Goal: Task Accomplishment & Management: Manage account settings

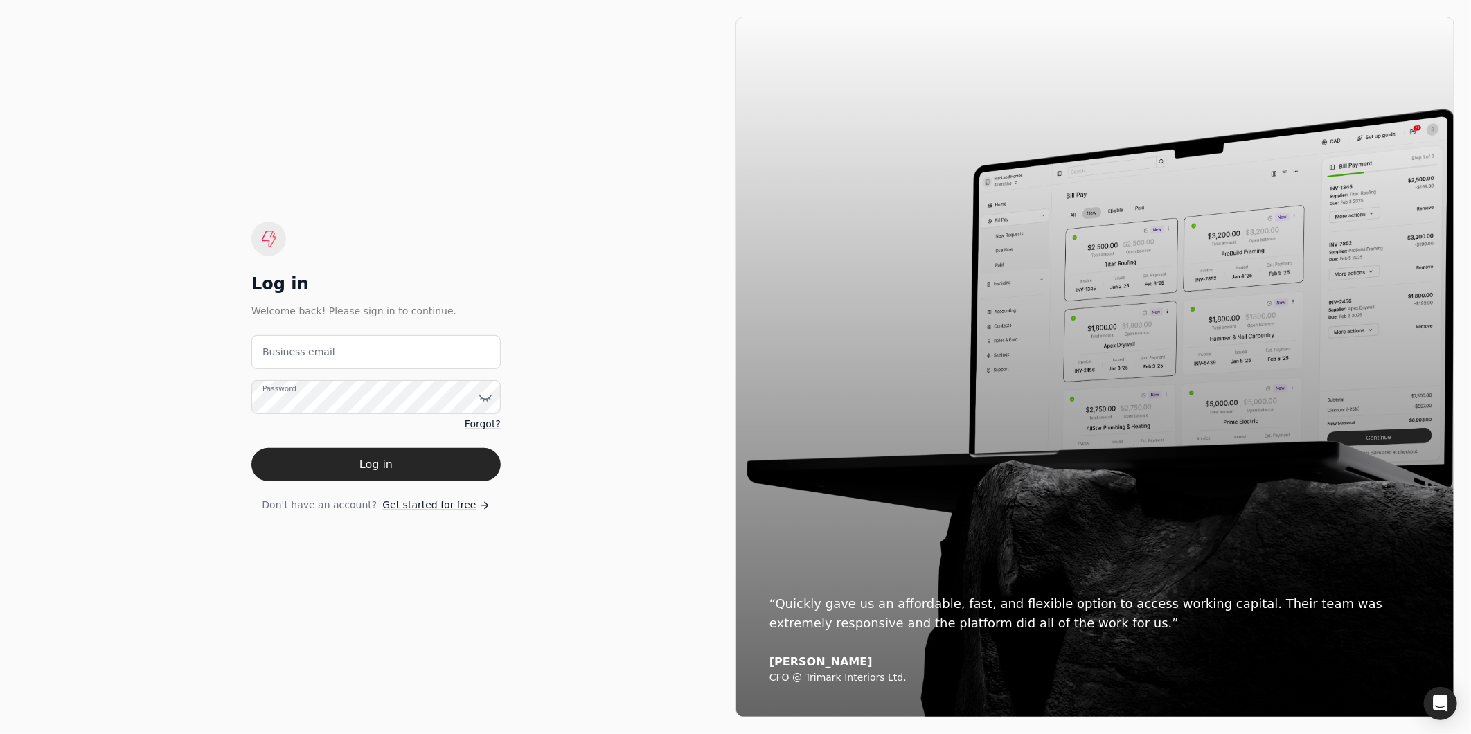
click at [287, 357] on label "Business email" at bounding box center [298, 352] width 73 height 15
click at [287, 357] on email "Business email" at bounding box center [375, 352] width 249 height 34
type email "amabelle.dizon@crystalcreekhomes.ca"
click at [251, 448] on button "Log in" at bounding box center [375, 464] width 249 height 33
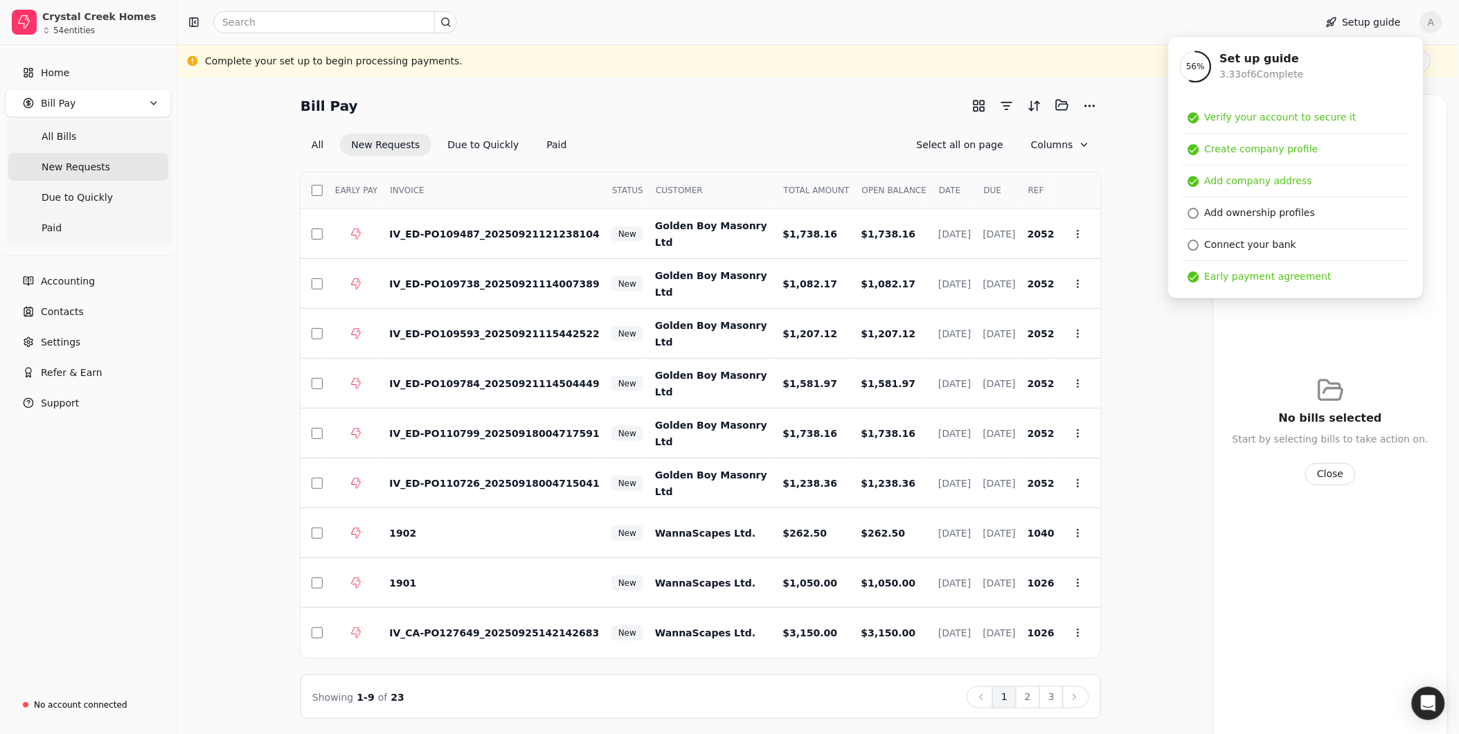
click at [1105, 57] on div "Complete your set up to begin processing payments. Finish set up" at bounding box center [818, 61] width 1226 height 22
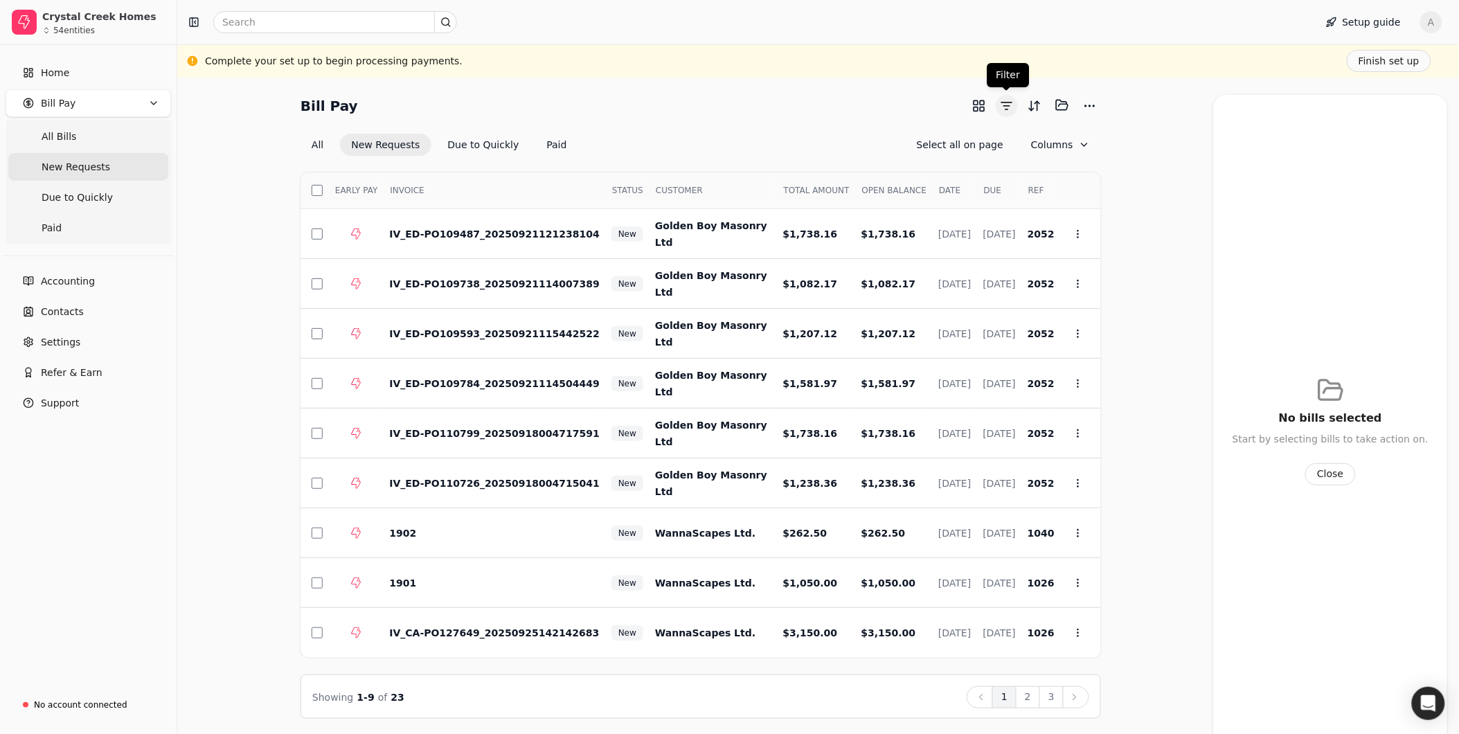
click at [1011, 105] on button "button" at bounding box center [1007, 106] width 22 height 22
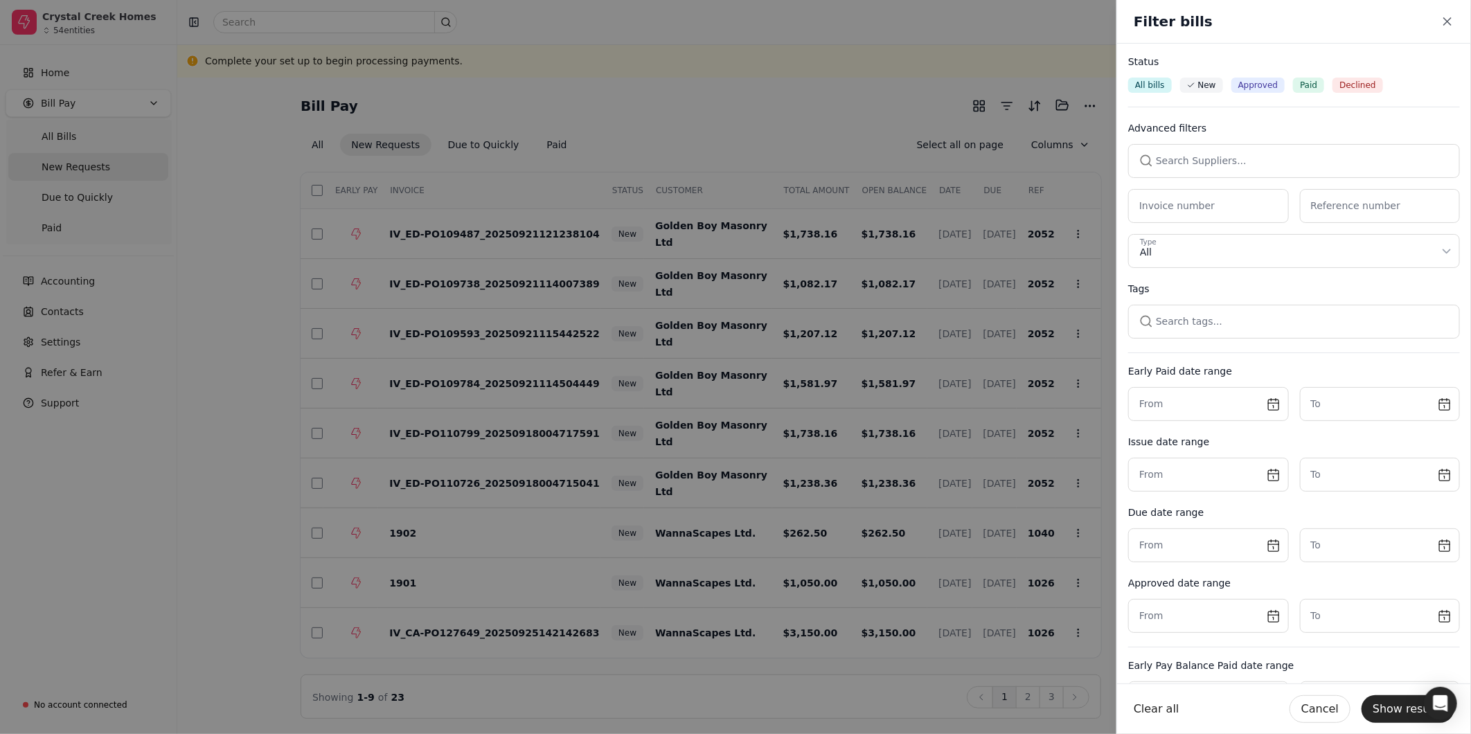
click at [1271, 152] on button "button" at bounding box center [1294, 160] width 332 height 33
type input "J.R"
click at [1265, 233] on div "J.R. Woodworking Ltd." at bounding box center [1294, 233] width 292 height 15
click at [1407, 709] on button "Show results" at bounding box center [1407, 709] width 93 height 28
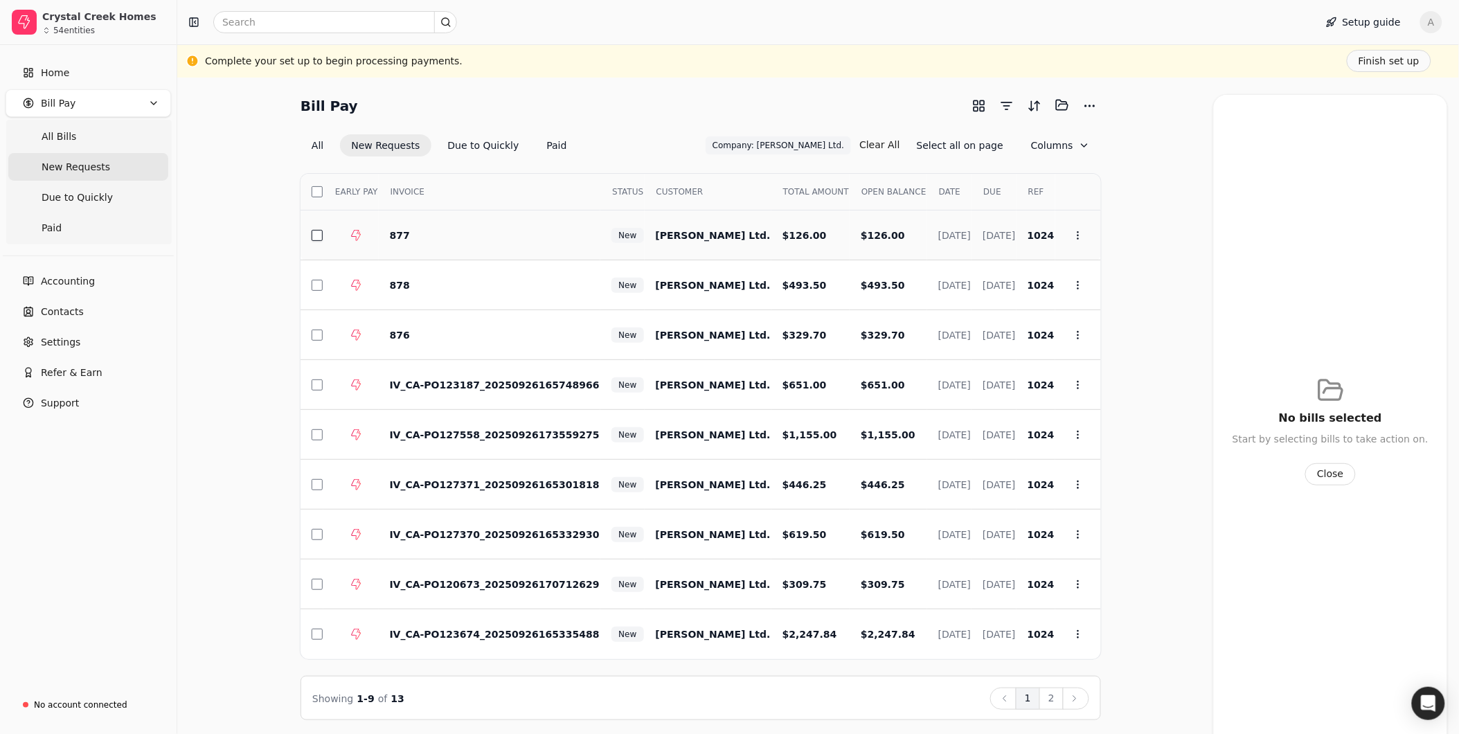
click at [312, 234] on td at bounding box center [312, 236] width 23 height 50
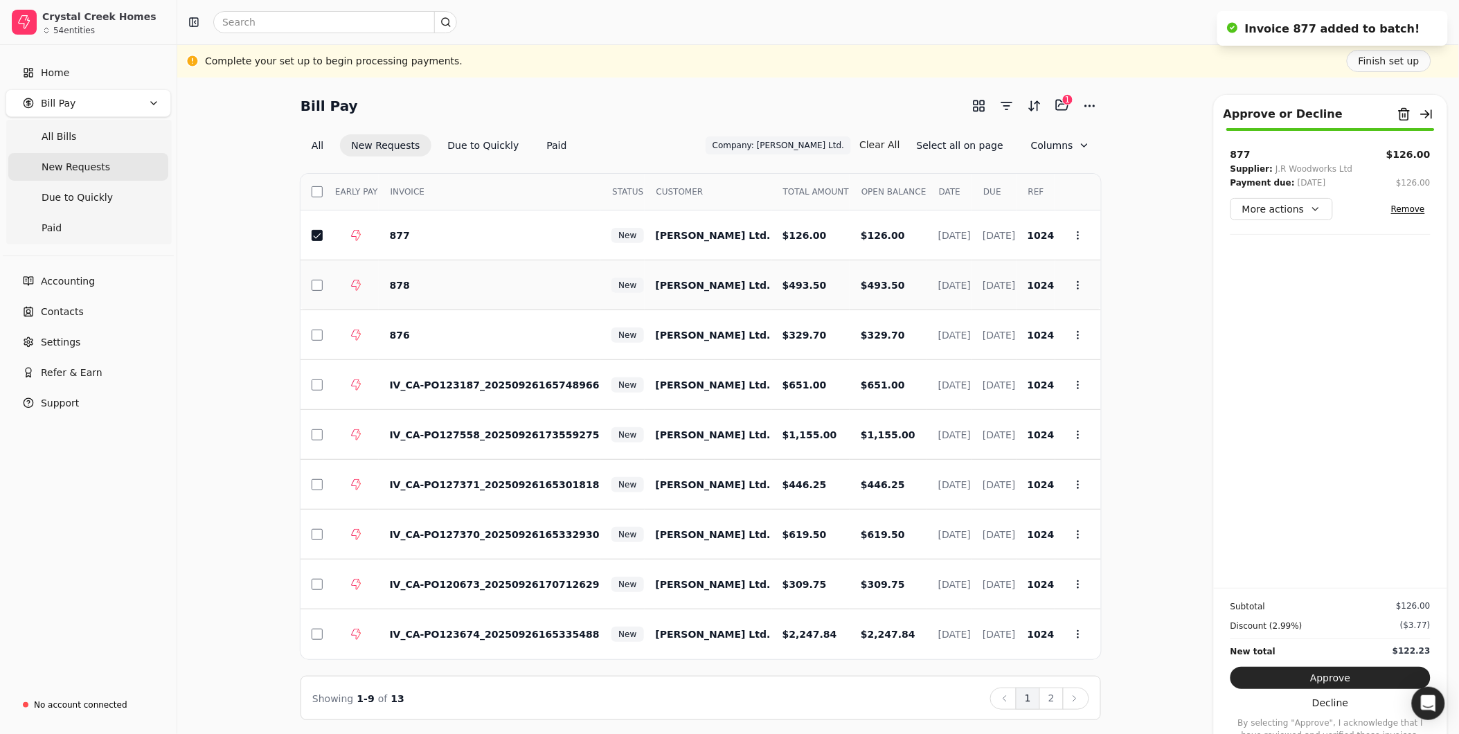
click at [317, 294] on td at bounding box center [312, 285] width 23 height 50
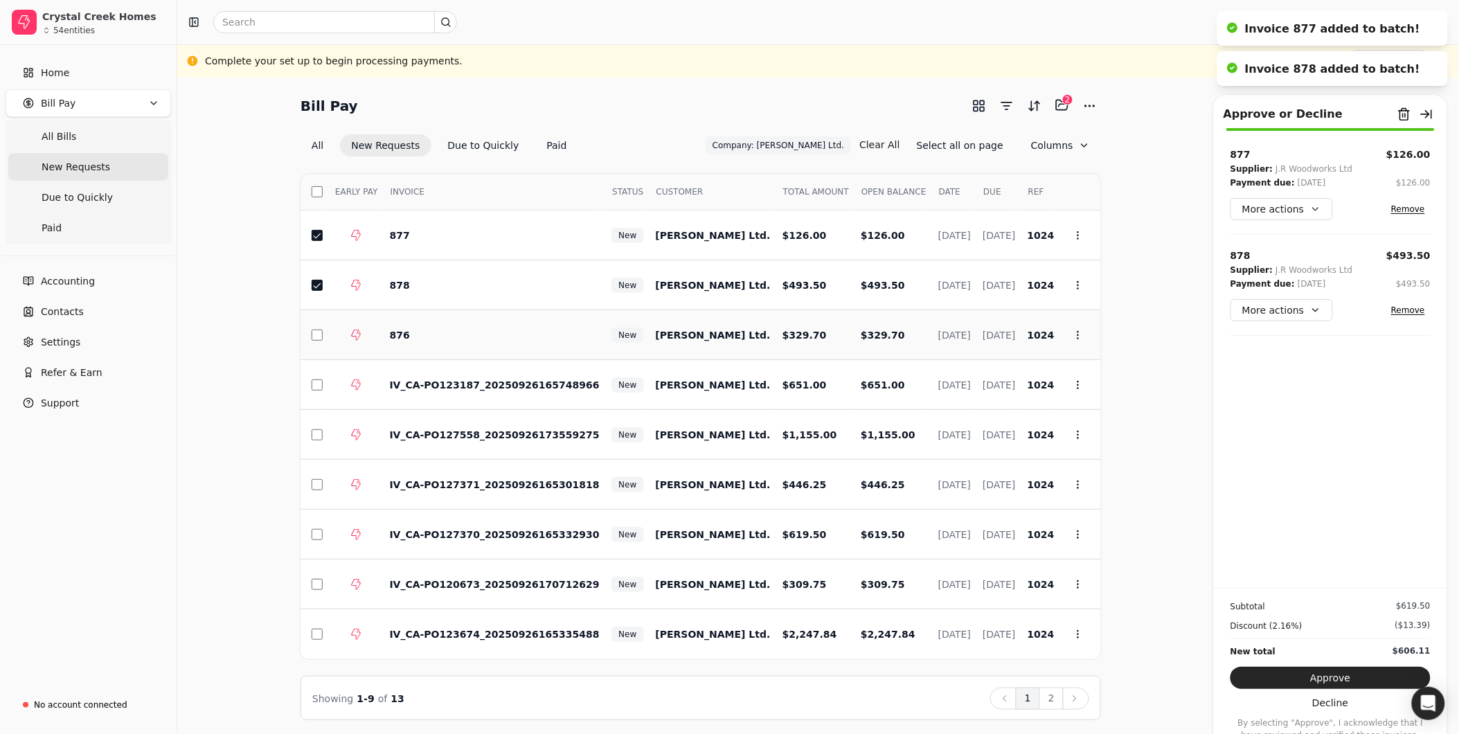
click at [315, 345] on td at bounding box center [312, 335] width 23 height 50
click at [316, 388] on button "button" at bounding box center [317, 385] width 11 height 11
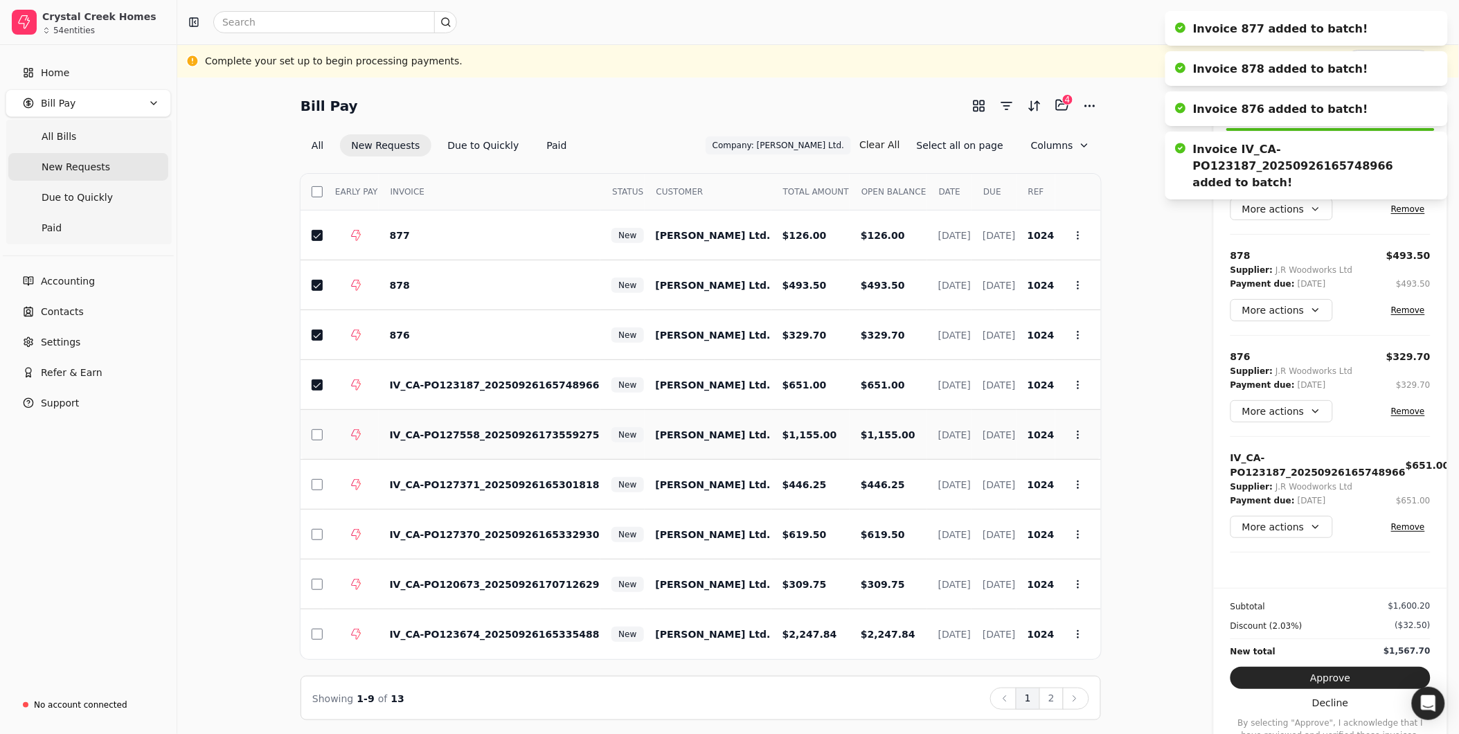
drag, startPoint x: 316, startPoint y: 424, endPoint x: 319, endPoint y: 452, distance: 28.5
click at [316, 425] on td at bounding box center [312, 435] width 23 height 50
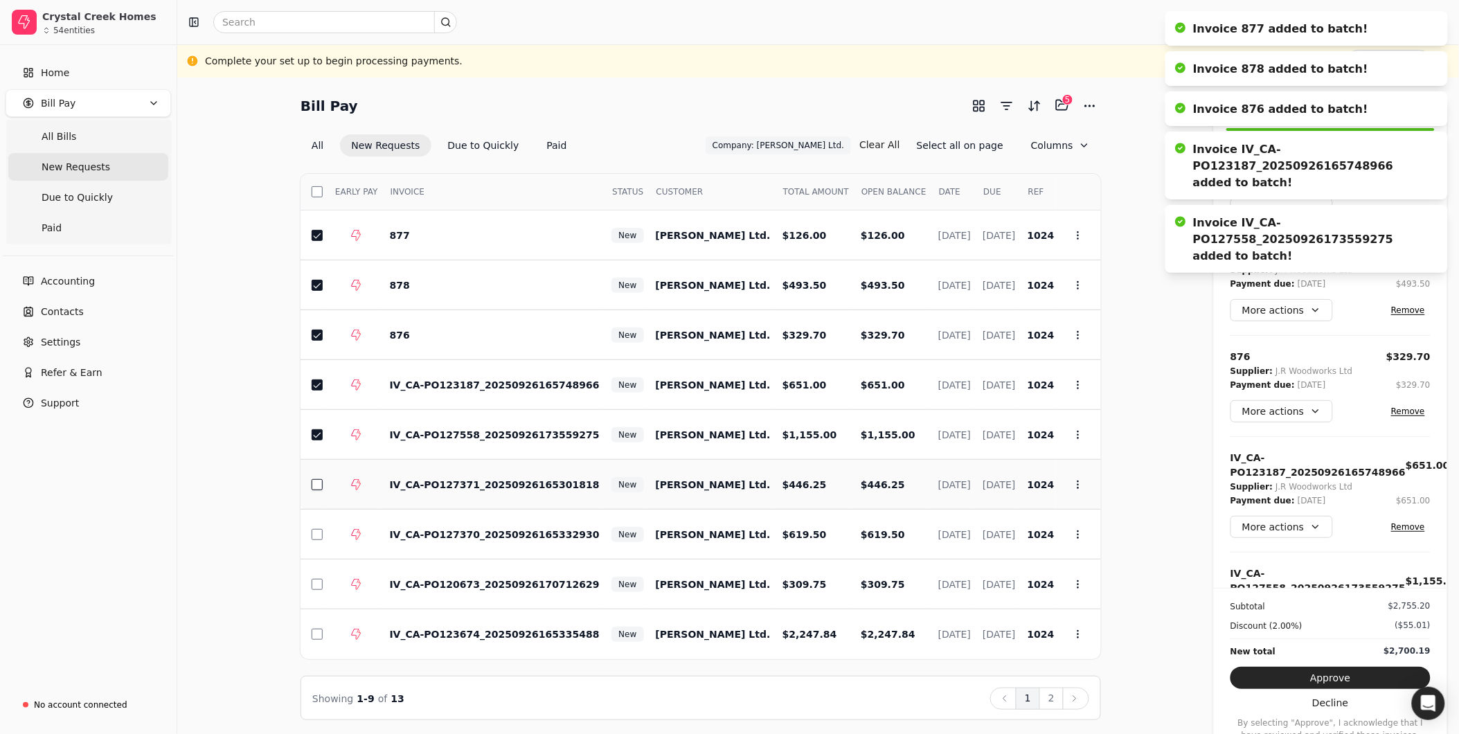
click at [319, 479] on td at bounding box center [312, 485] width 23 height 50
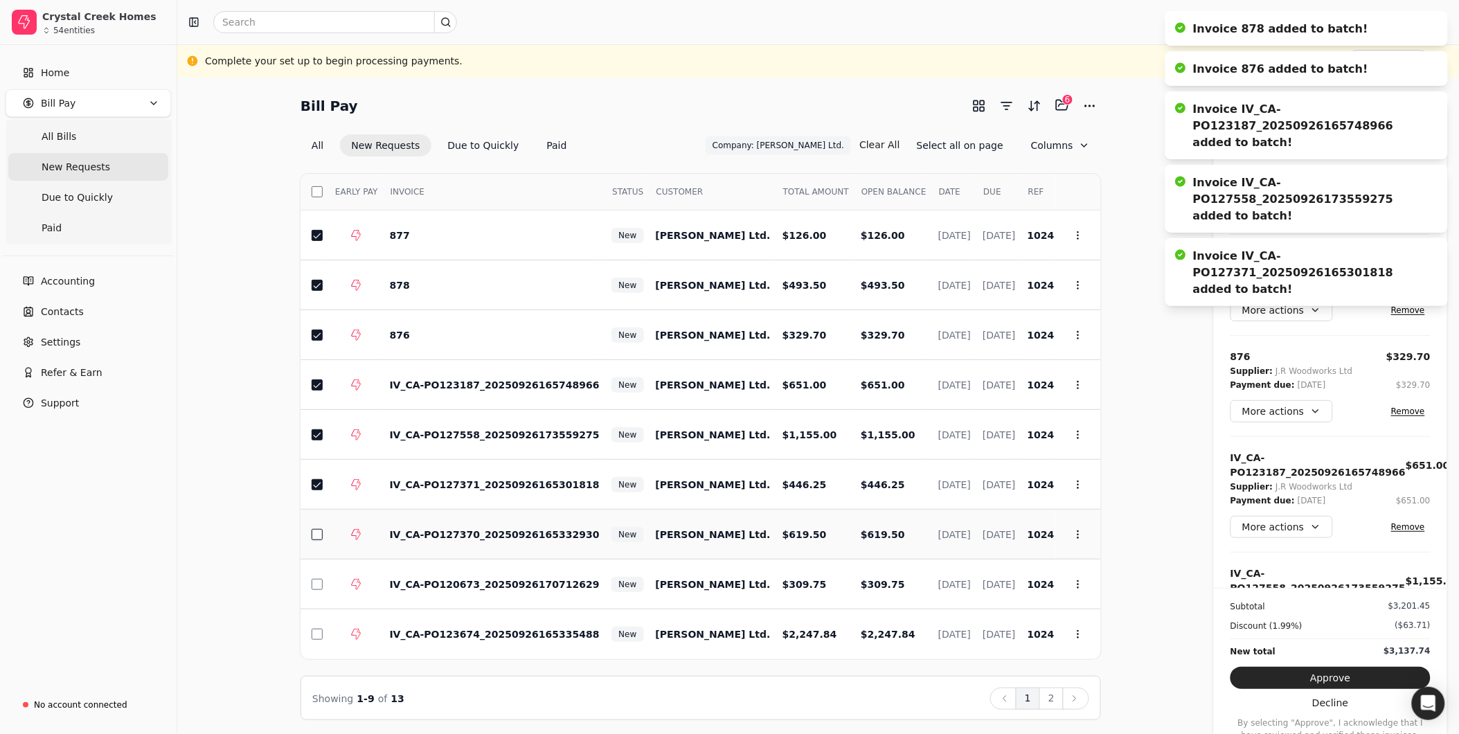
click at [321, 532] on button "button" at bounding box center [317, 534] width 11 height 11
click at [321, 589] on td at bounding box center [312, 585] width 23 height 50
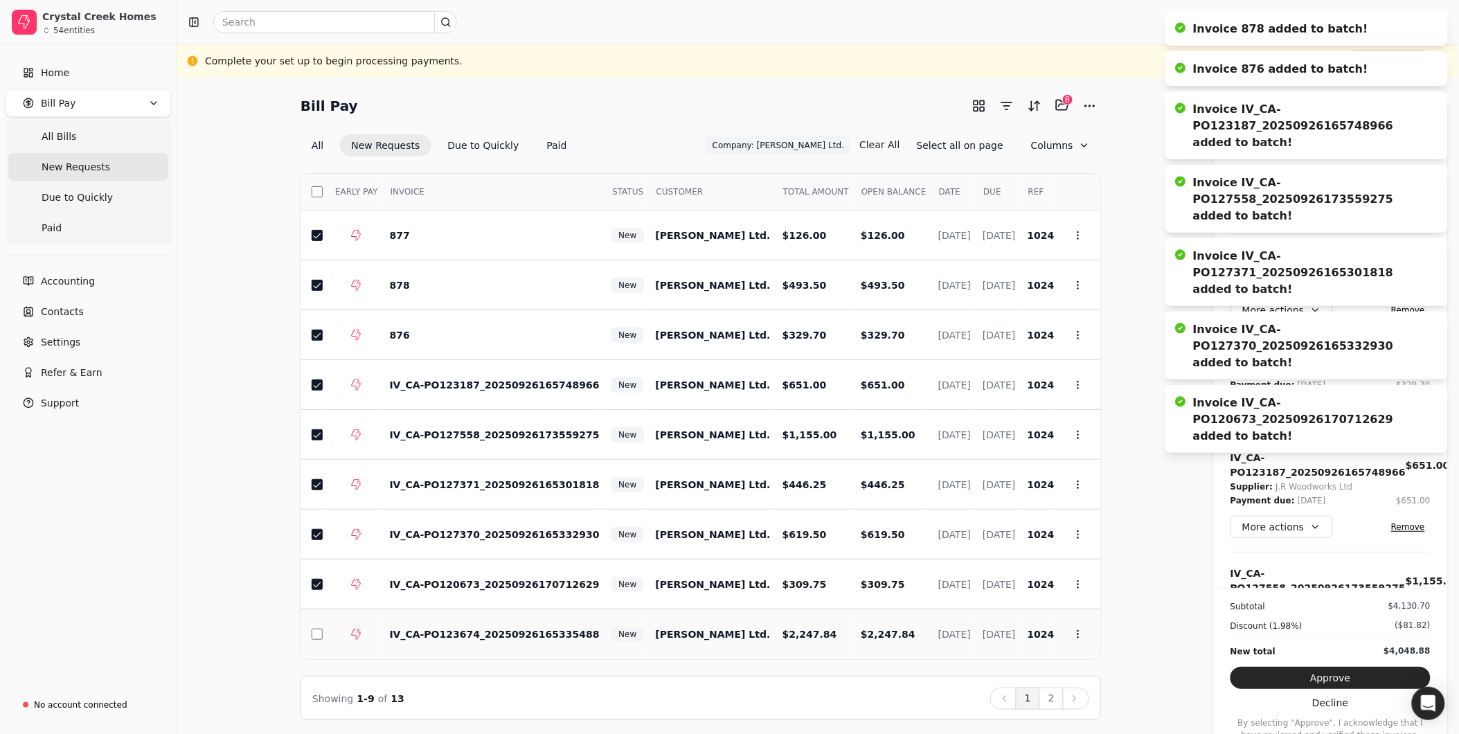
click at [314, 617] on td at bounding box center [312, 634] width 23 height 50
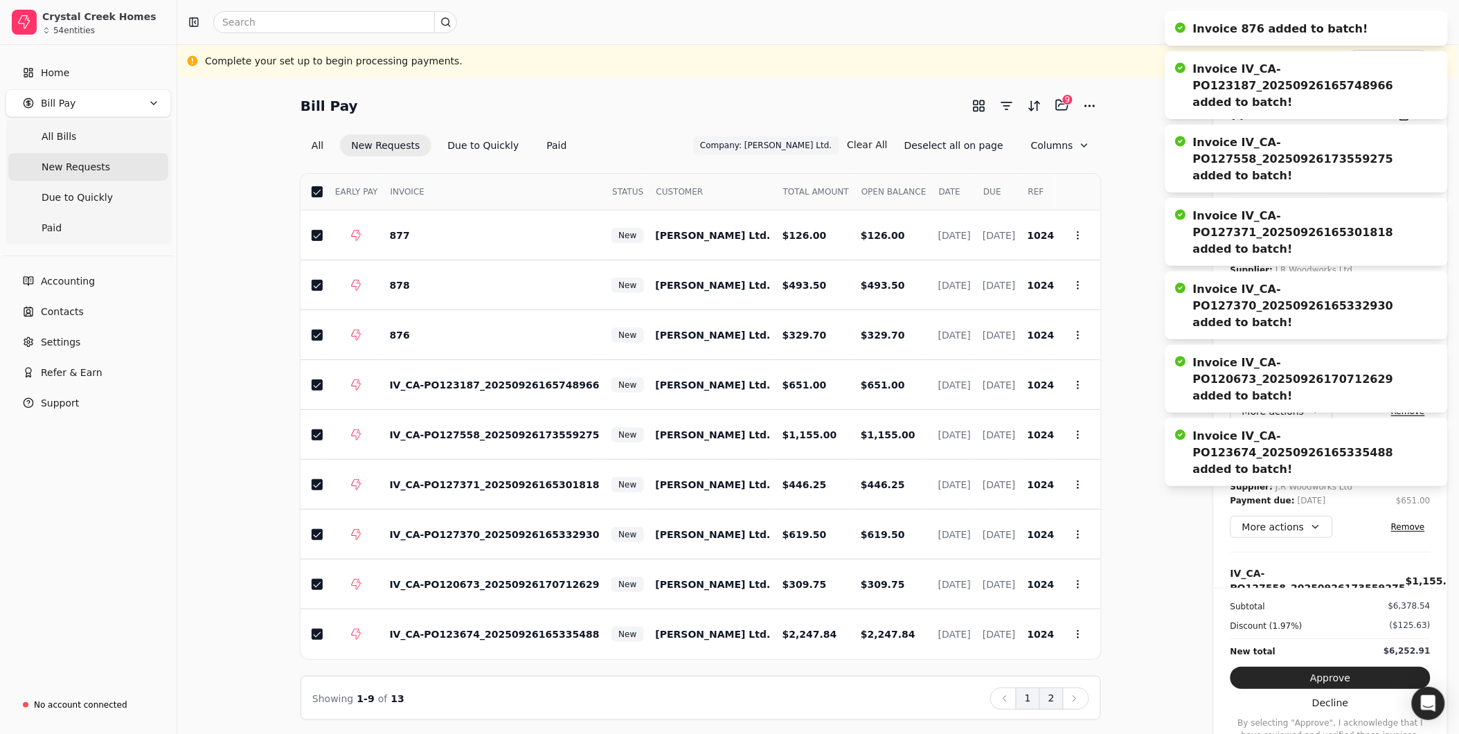
click at [1043, 699] on button "2" at bounding box center [1051, 699] width 24 height 22
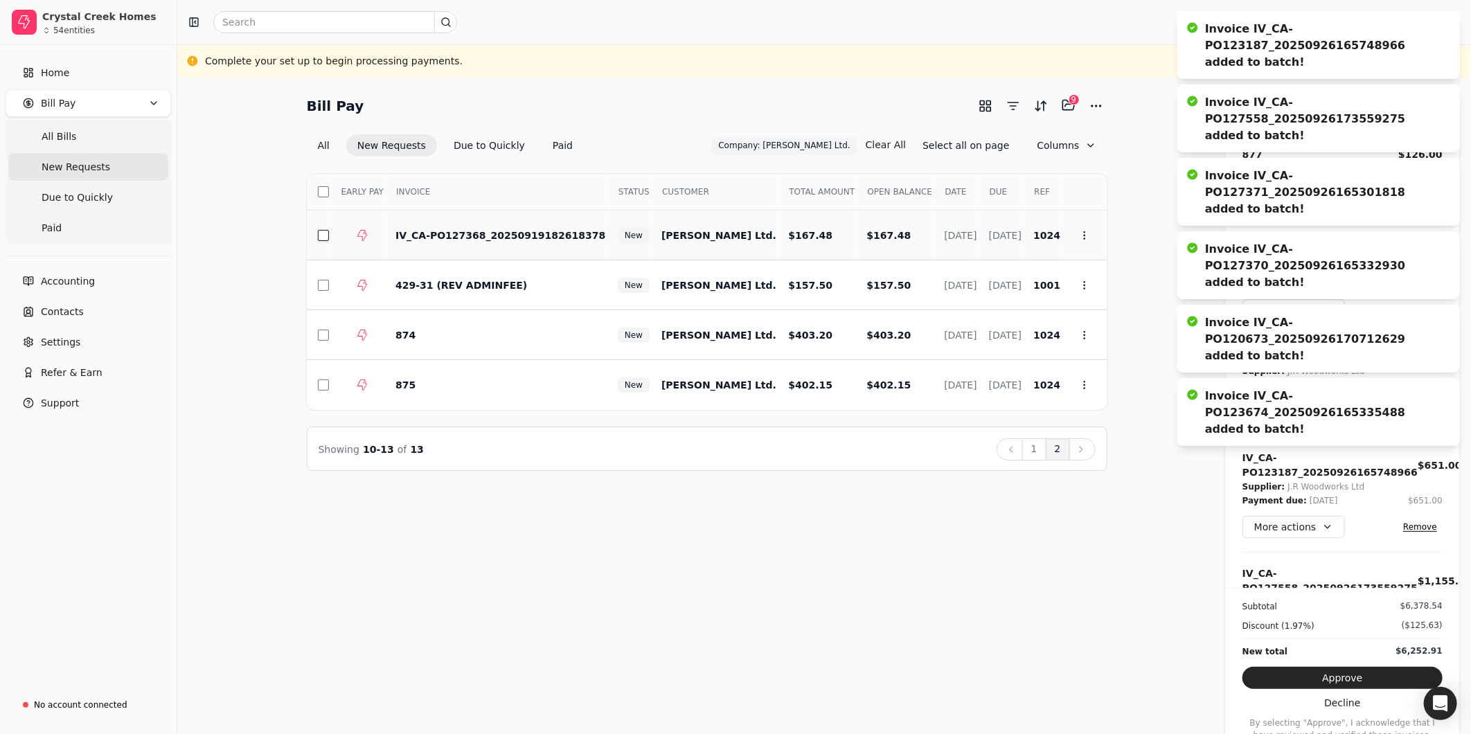
click at [319, 231] on button "button" at bounding box center [323, 235] width 11 height 11
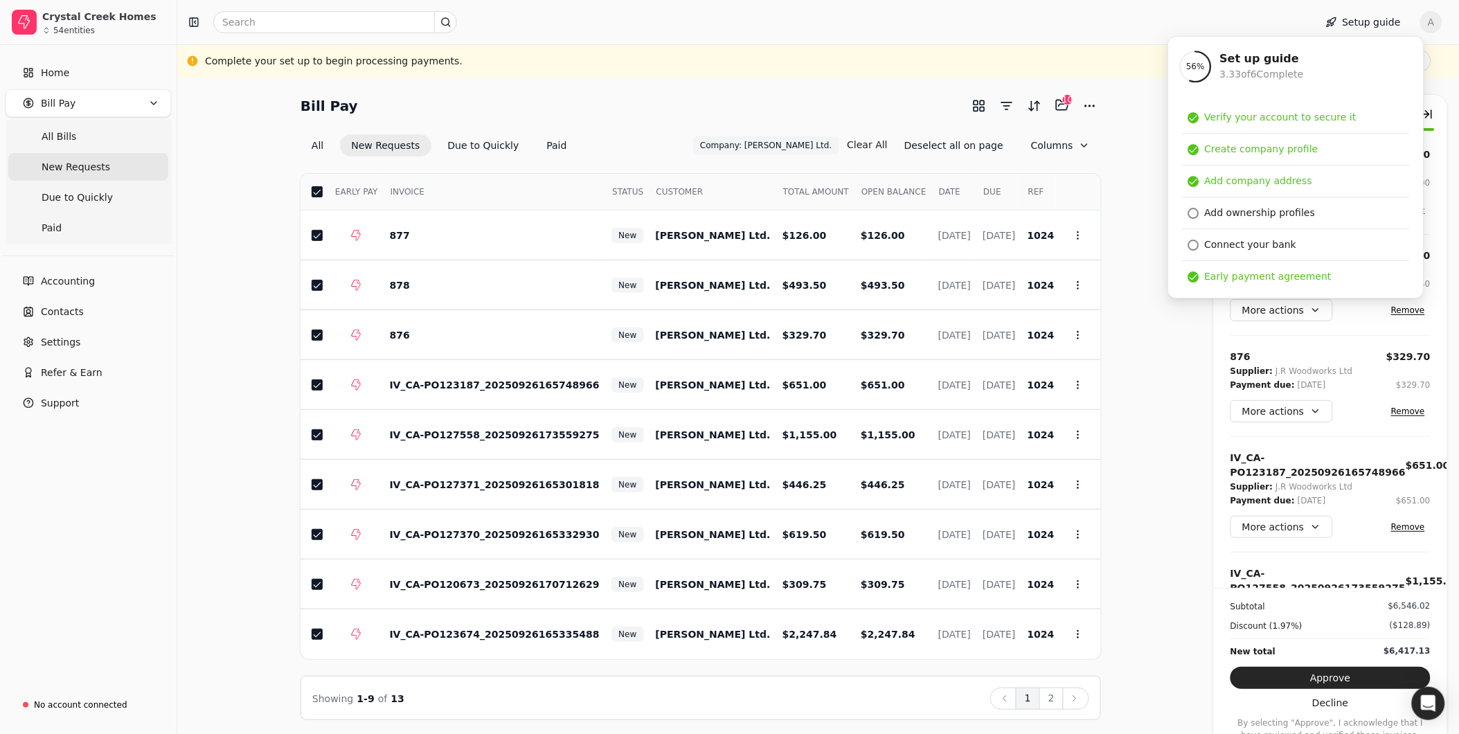
click at [1242, 18] on div at bounding box center [743, 22] width 1121 height 22
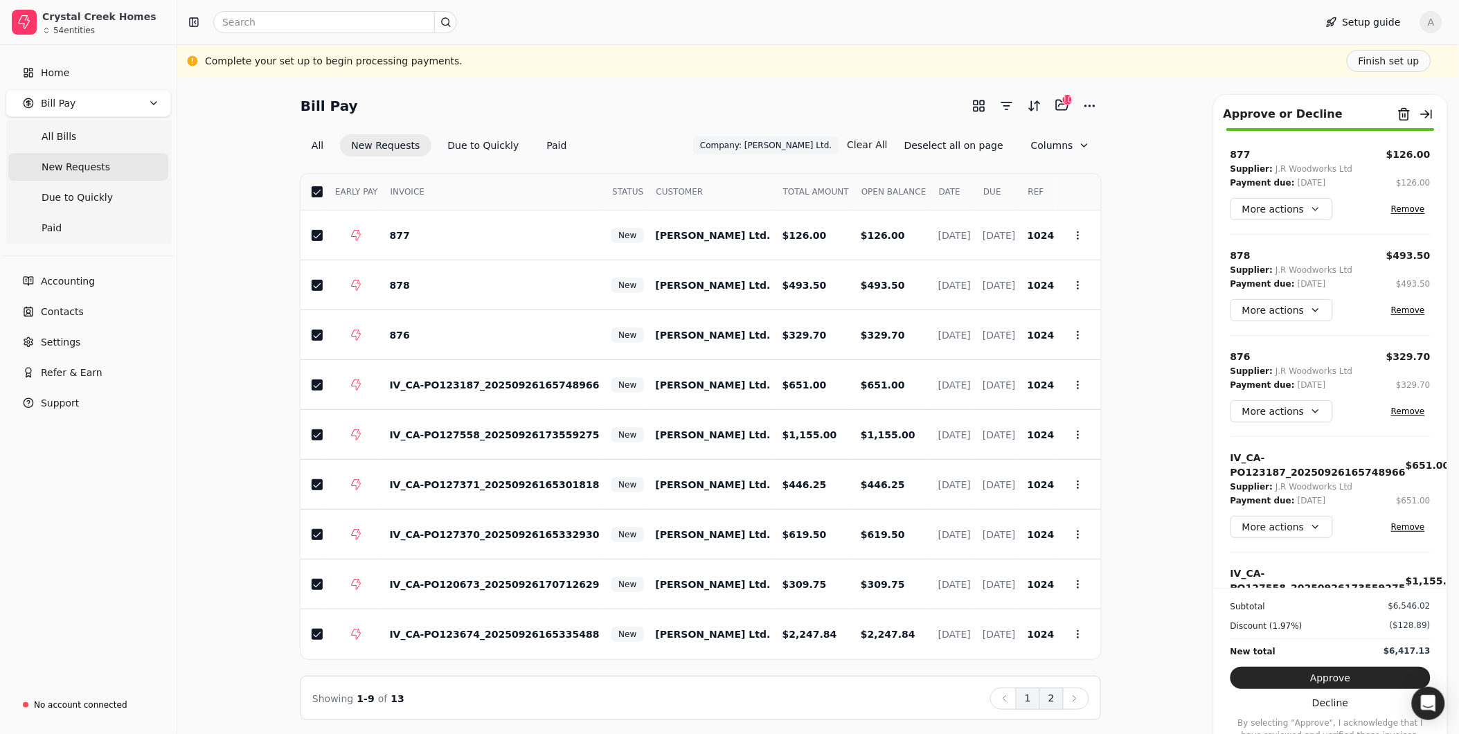
click at [1057, 701] on button "2" at bounding box center [1051, 699] width 24 height 22
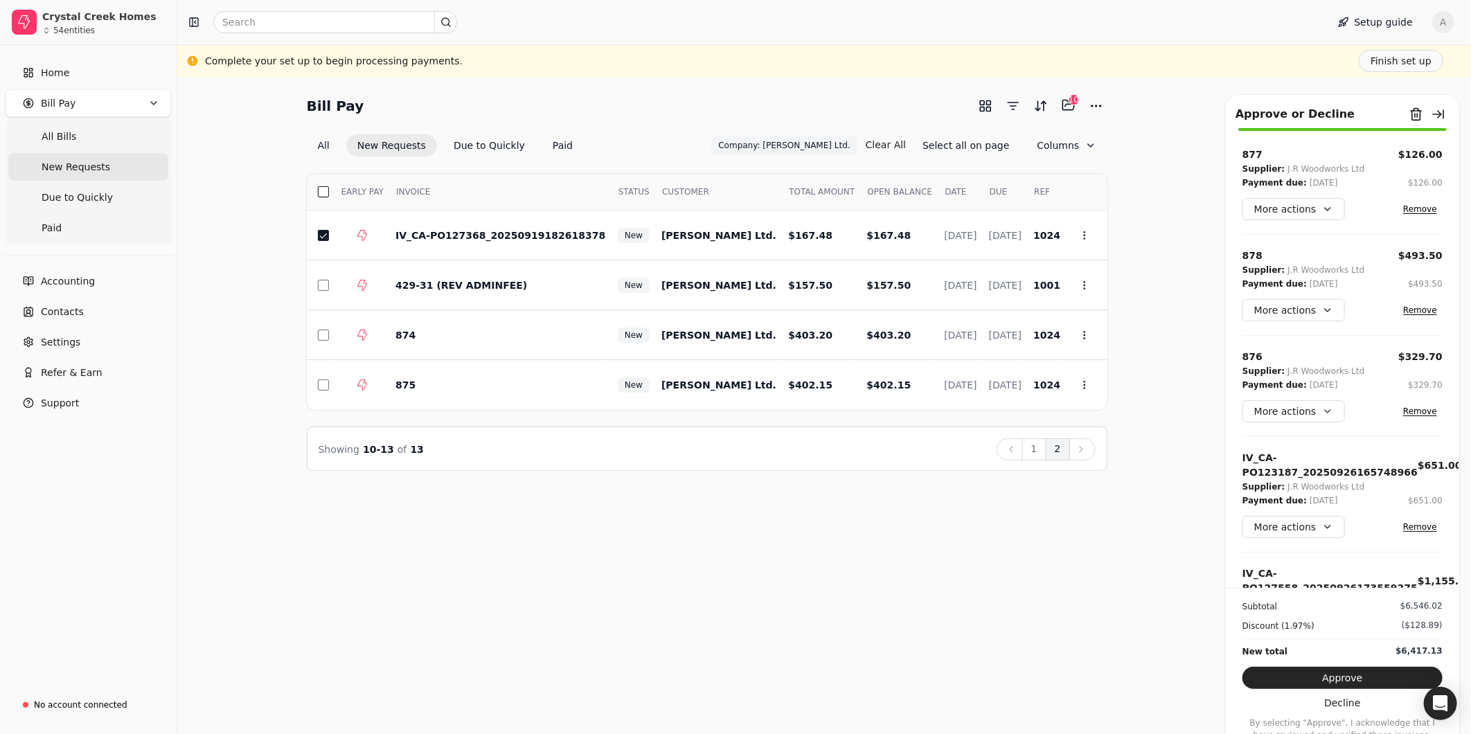
click at [321, 193] on button "button" at bounding box center [323, 191] width 11 height 11
click at [323, 189] on button "button" at bounding box center [323, 191] width 11 height 11
click at [321, 186] on button "button" at bounding box center [323, 191] width 11 height 11
click at [323, 236] on button "button" at bounding box center [323, 235] width 11 height 11
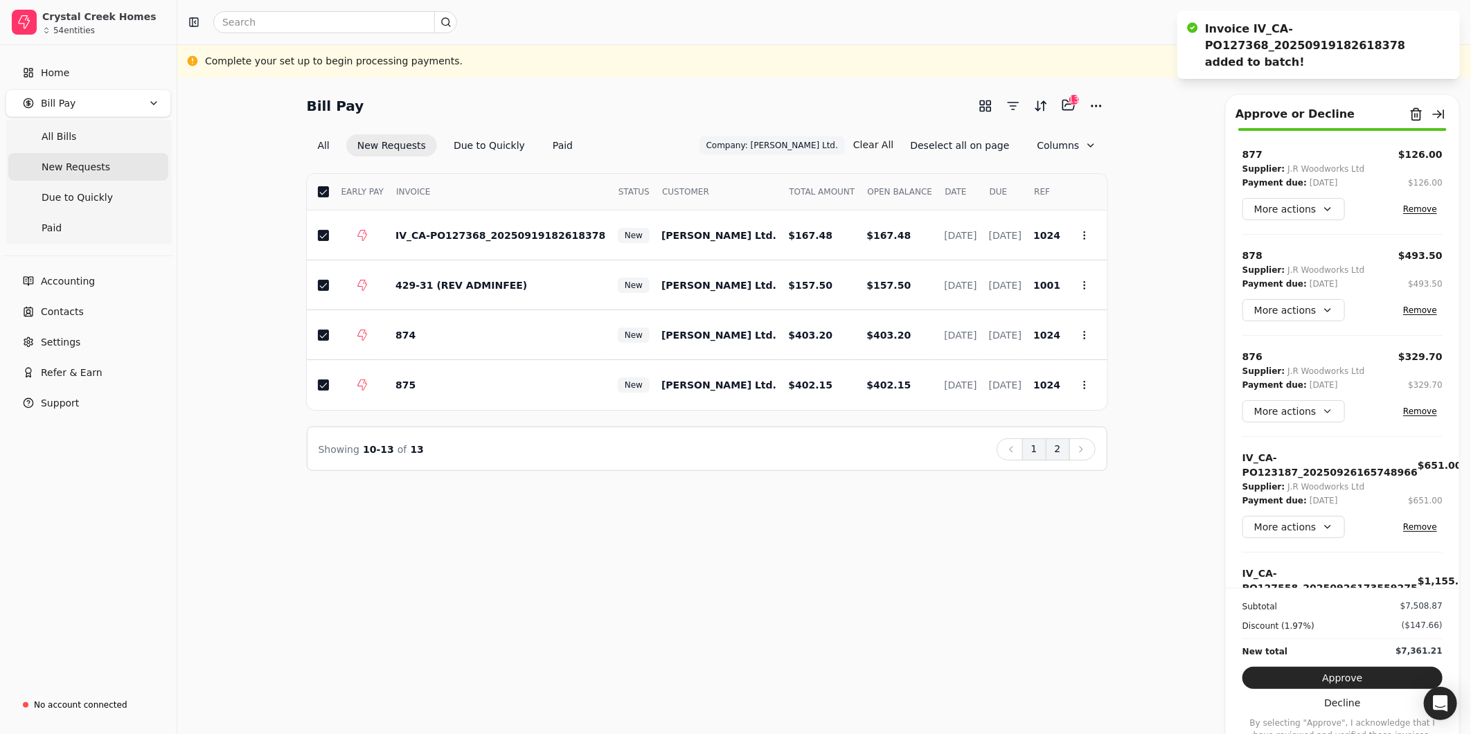
click at [1028, 446] on button "1" at bounding box center [1034, 449] width 24 height 22
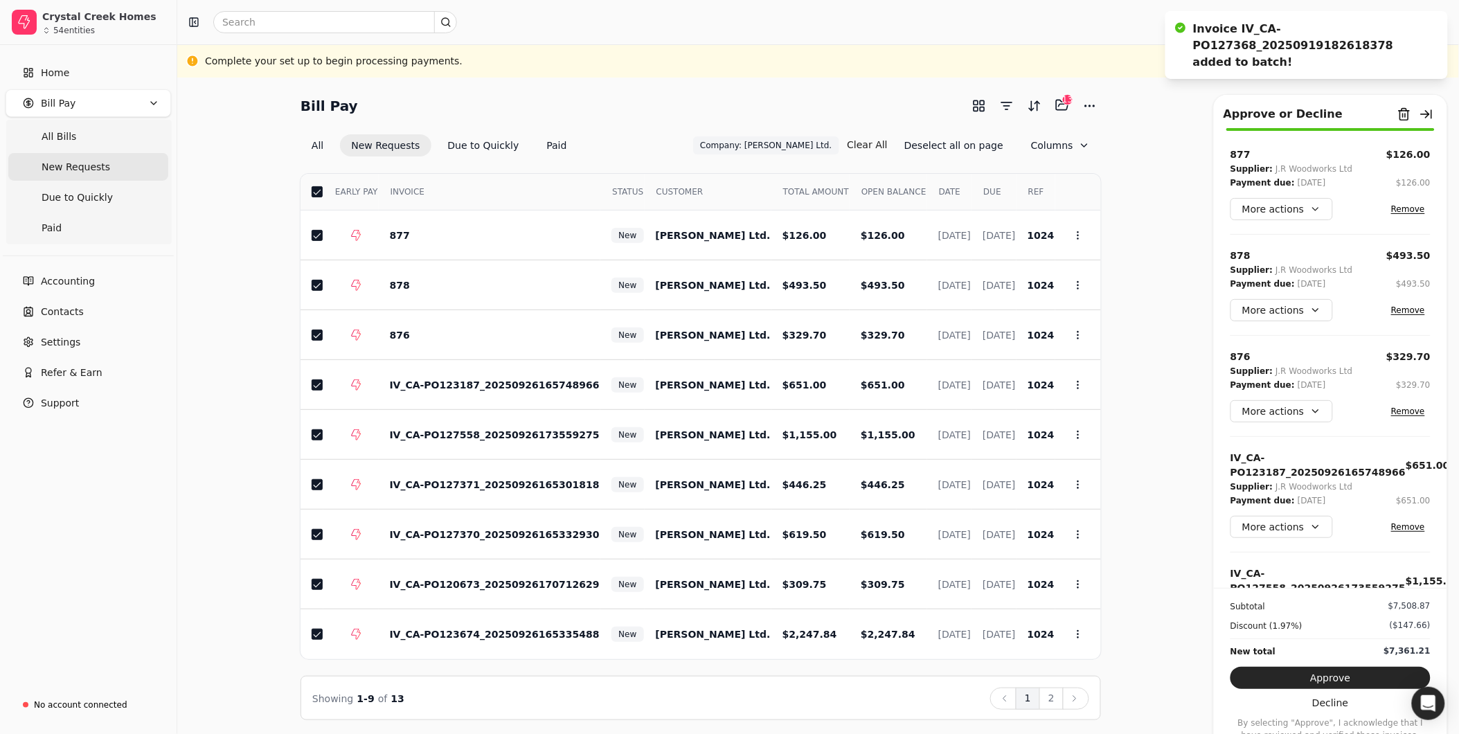
click at [1053, 693] on button "2" at bounding box center [1051, 699] width 24 height 22
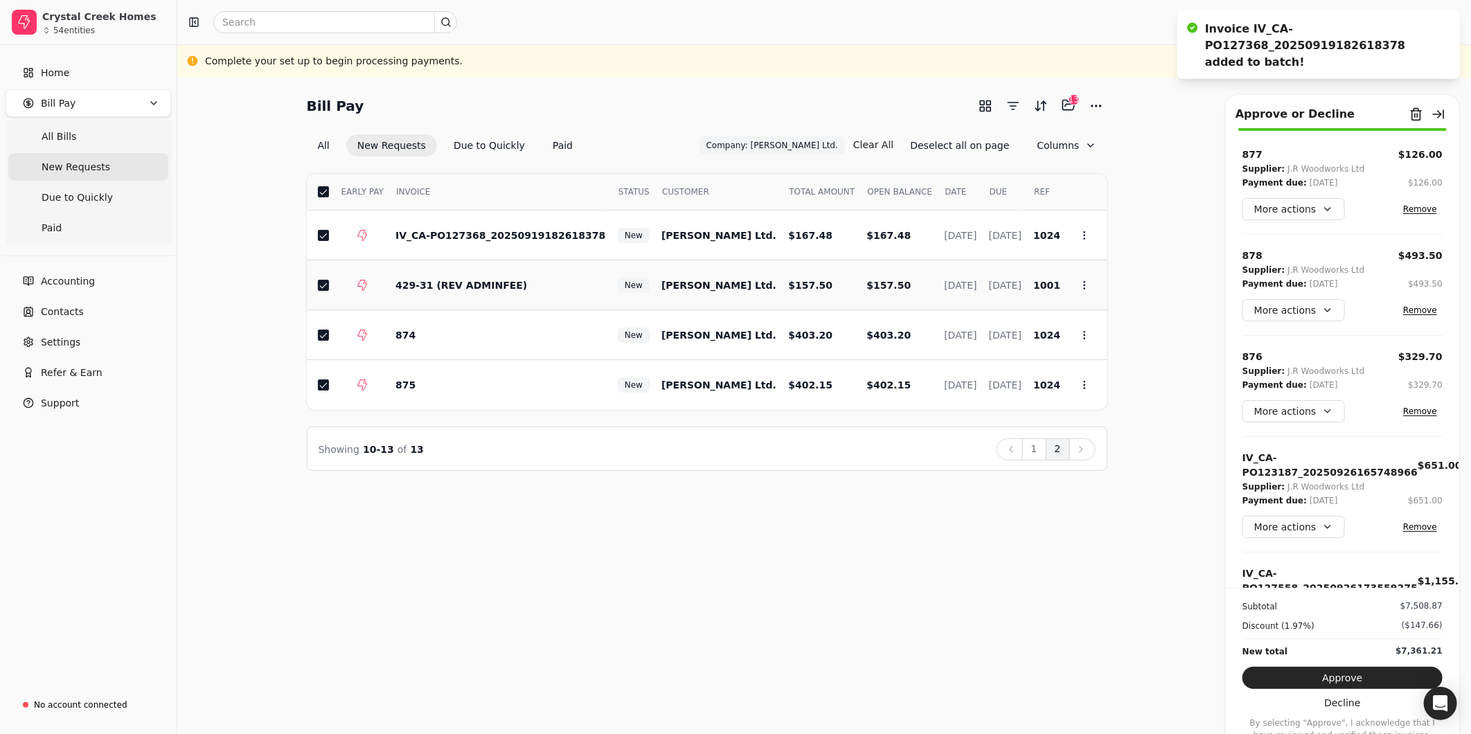
click at [328, 283] on div at bounding box center [323, 285] width 11 height 11
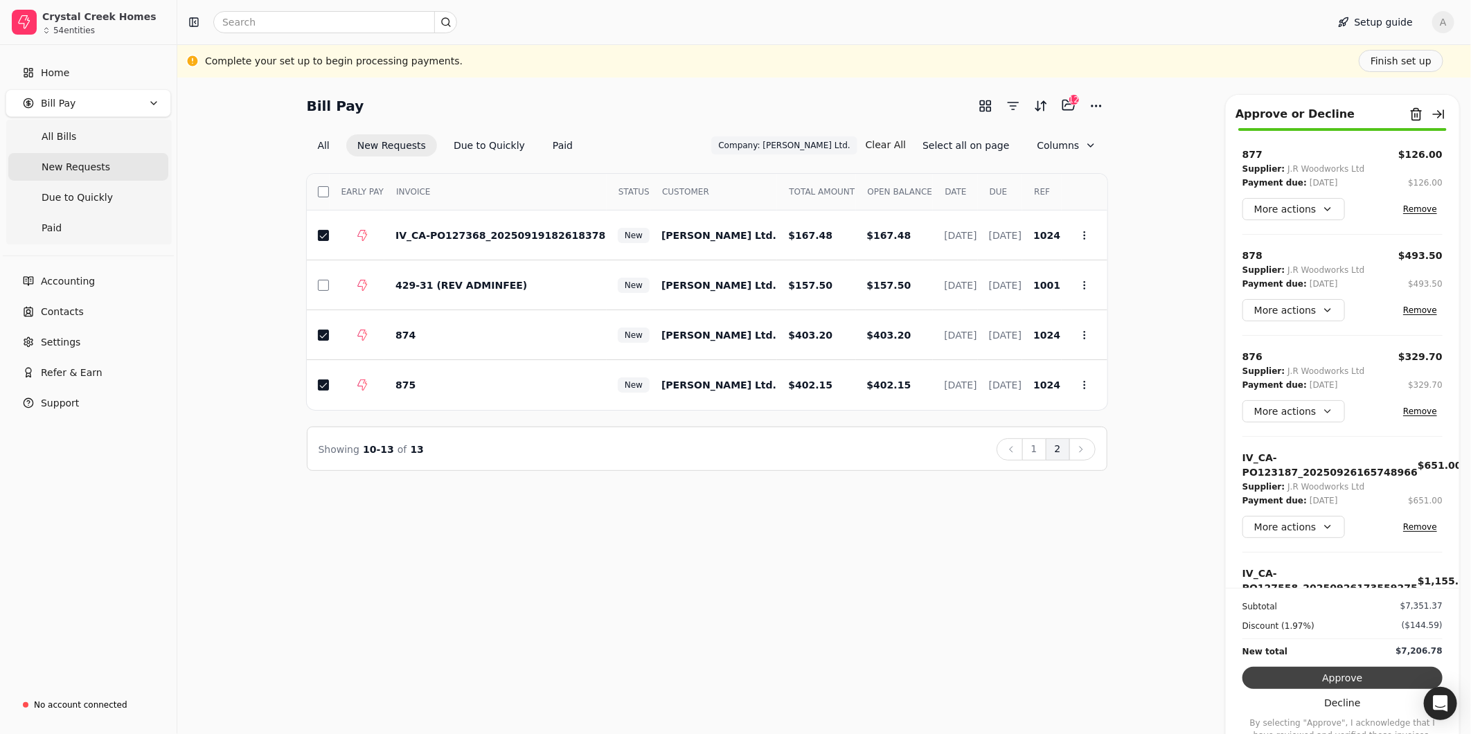
click at [1364, 679] on button "Approve" at bounding box center [1342, 678] width 200 height 22
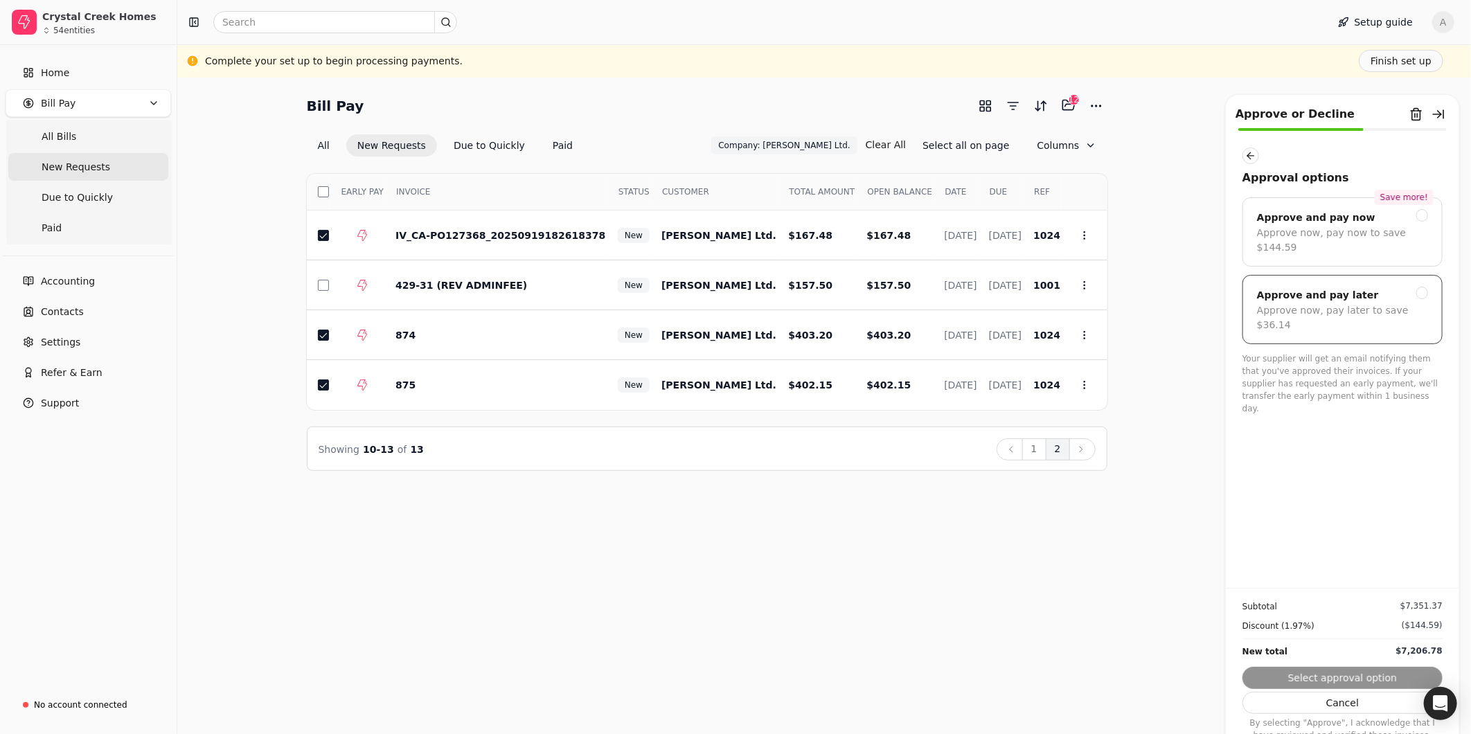
click at [1425, 287] on div at bounding box center [1422, 293] width 12 height 12
click at [1373, 677] on button "Submit approval" at bounding box center [1342, 678] width 200 height 22
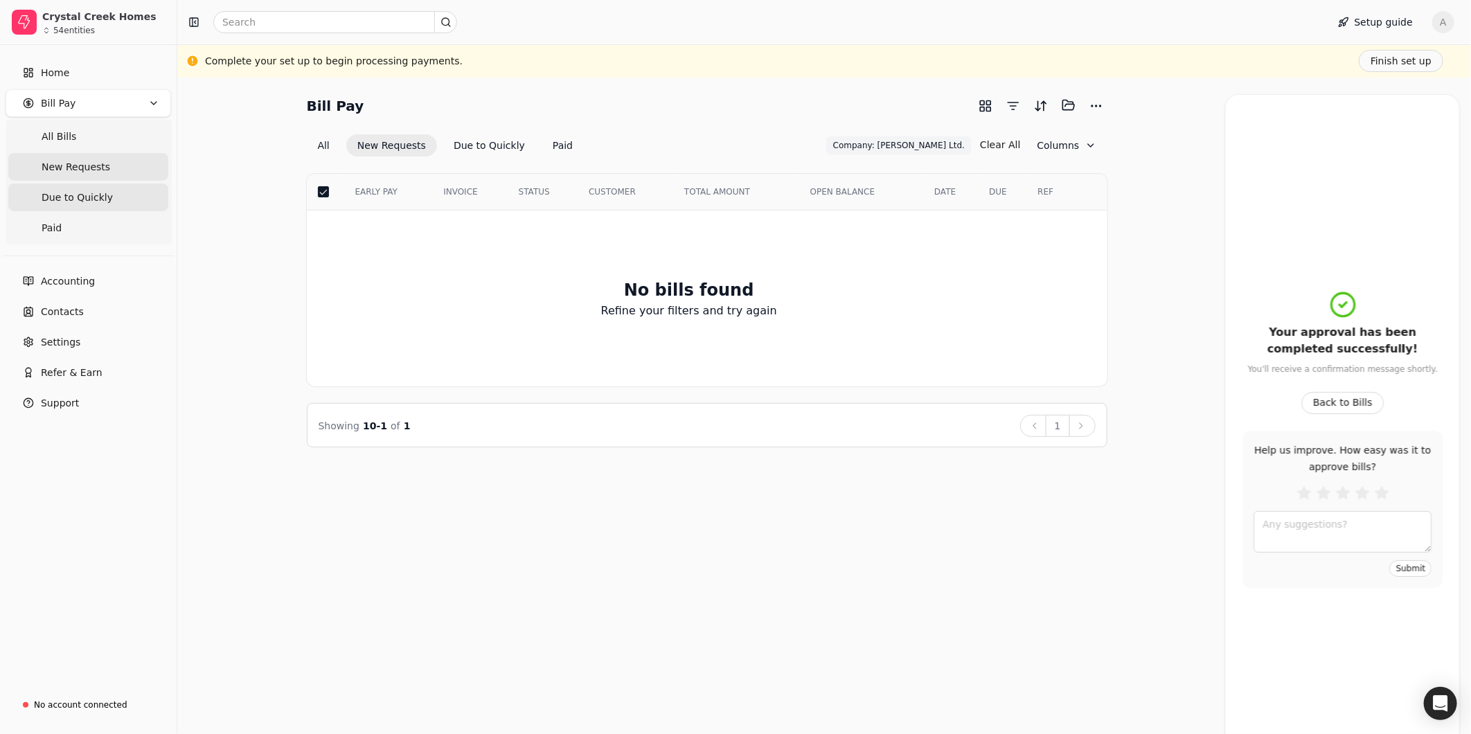
click at [81, 195] on span "Due to Quickly" at bounding box center [77, 197] width 71 height 15
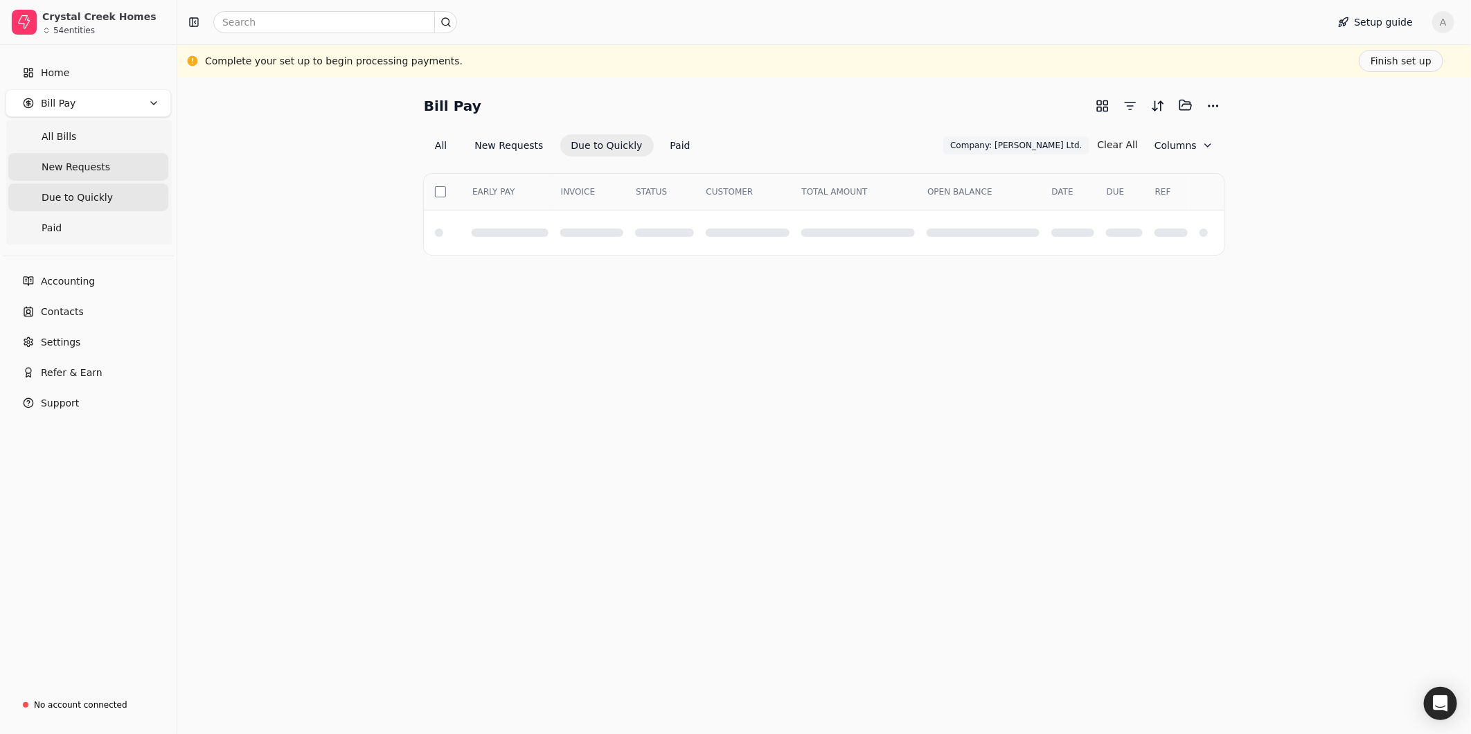
click at [87, 163] on span "New Requests" at bounding box center [76, 167] width 69 height 15
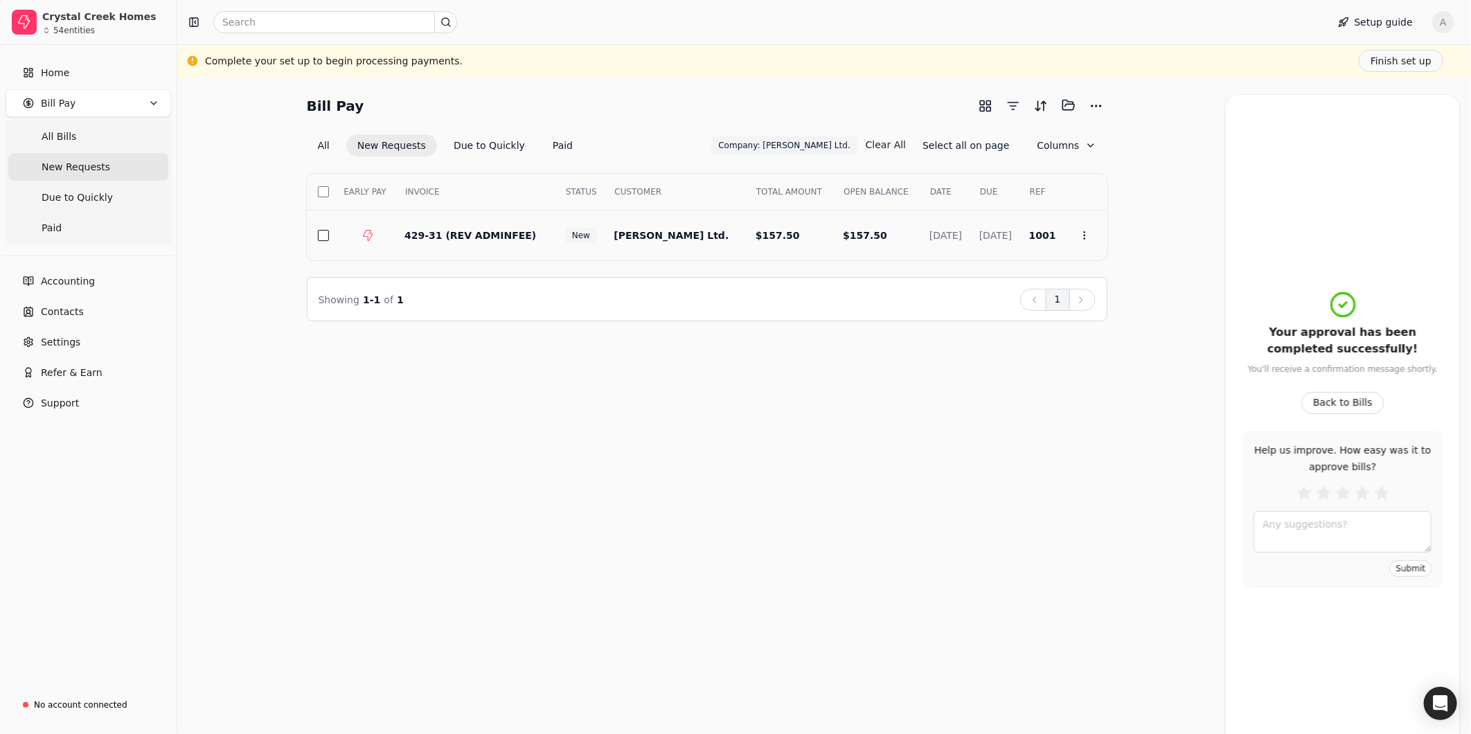
click at [328, 234] on button "button" at bounding box center [323, 235] width 11 height 11
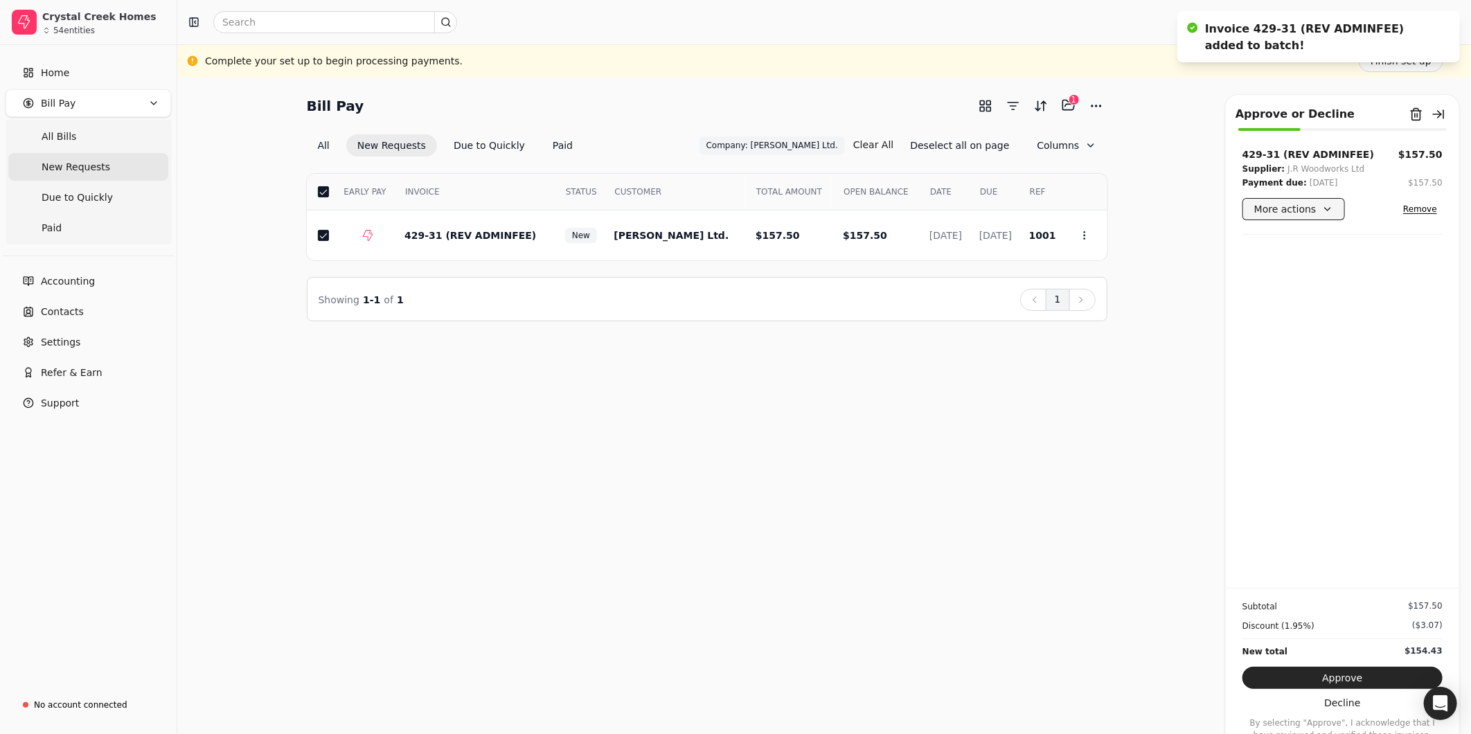
click at [1318, 201] on button "More actions" at bounding box center [1293, 209] width 102 height 22
click at [1303, 308] on div "Add comment" at bounding box center [1306, 305] width 122 height 23
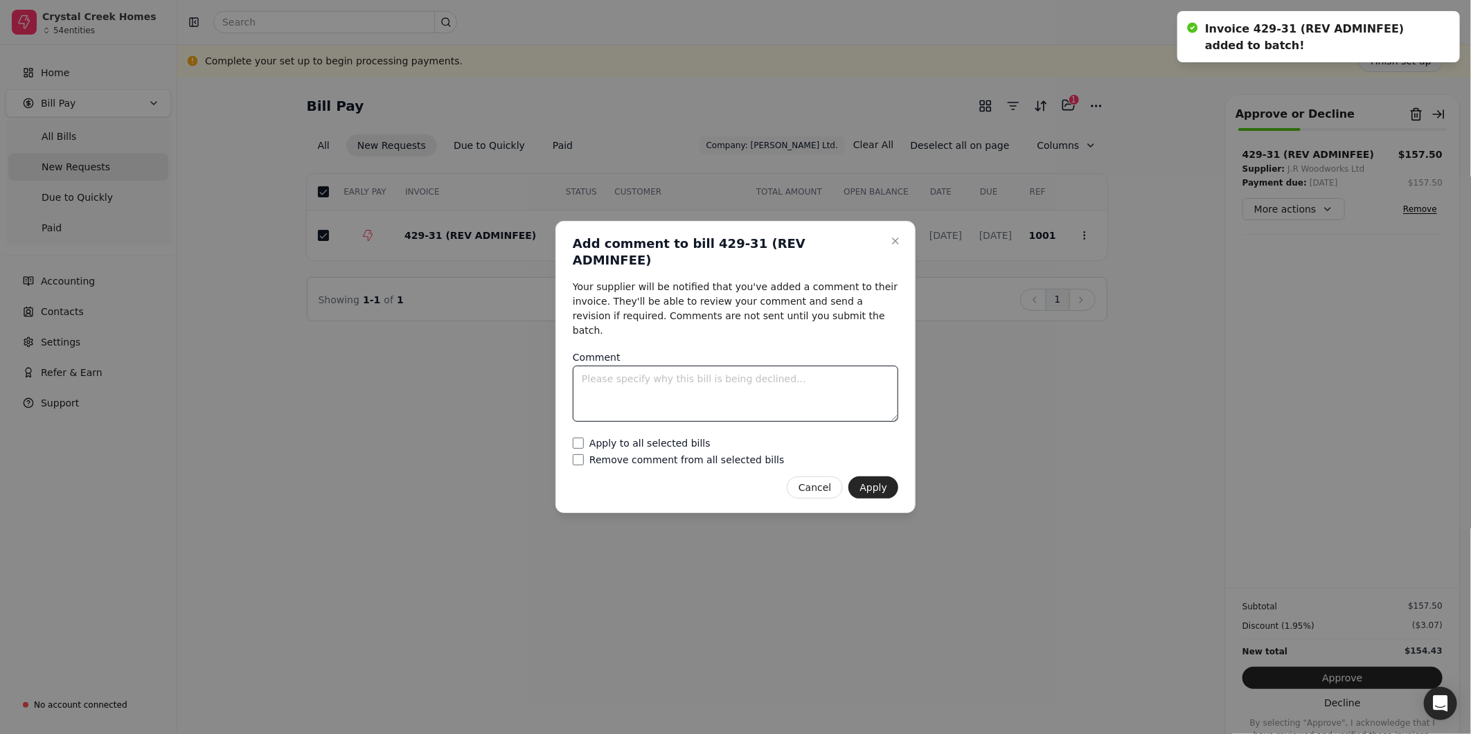
click at [672, 379] on textarea "Comment" at bounding box center [735, 394] width 325 height 56
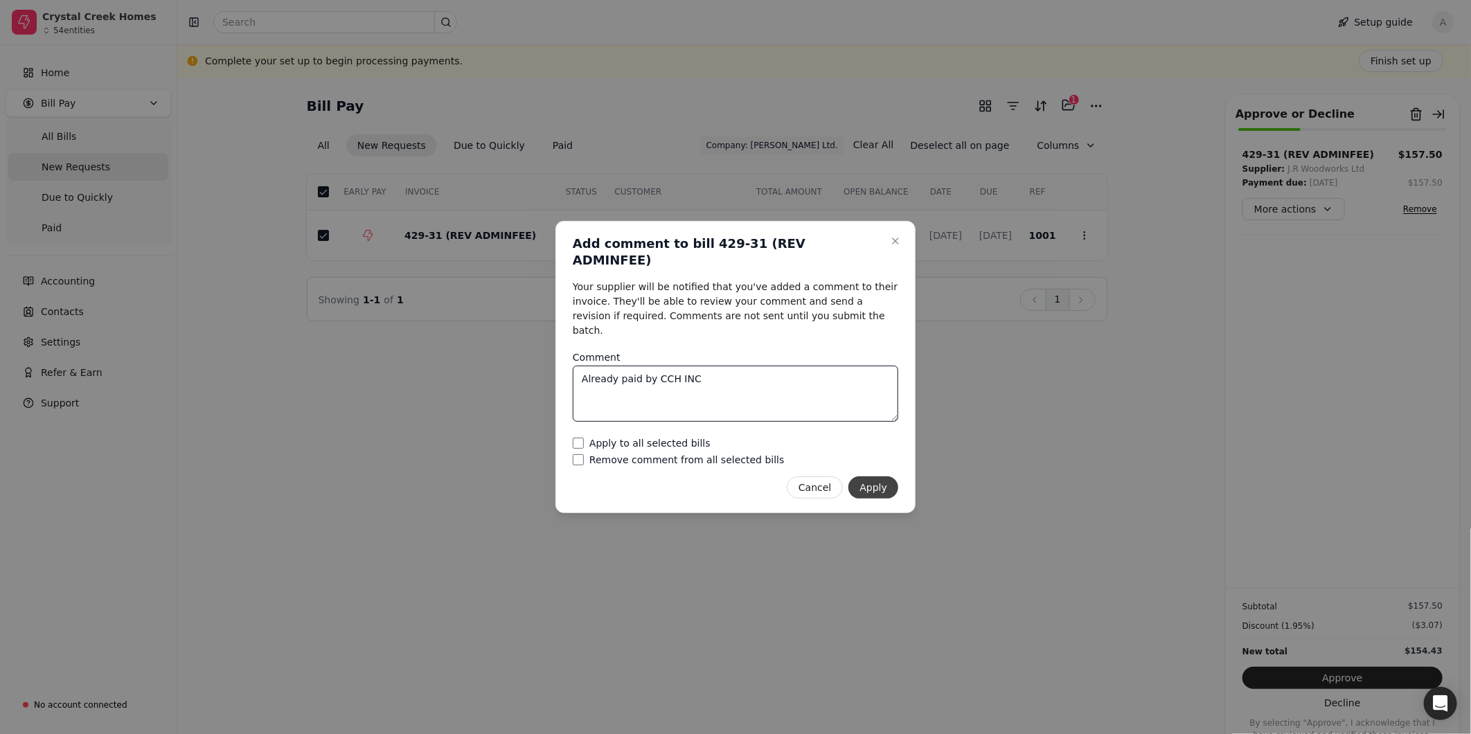
type textarea "Already paid by CCH INC"
click at [884, 476] on button "Apply" at bounding box center [873, 487] width 50 height 22
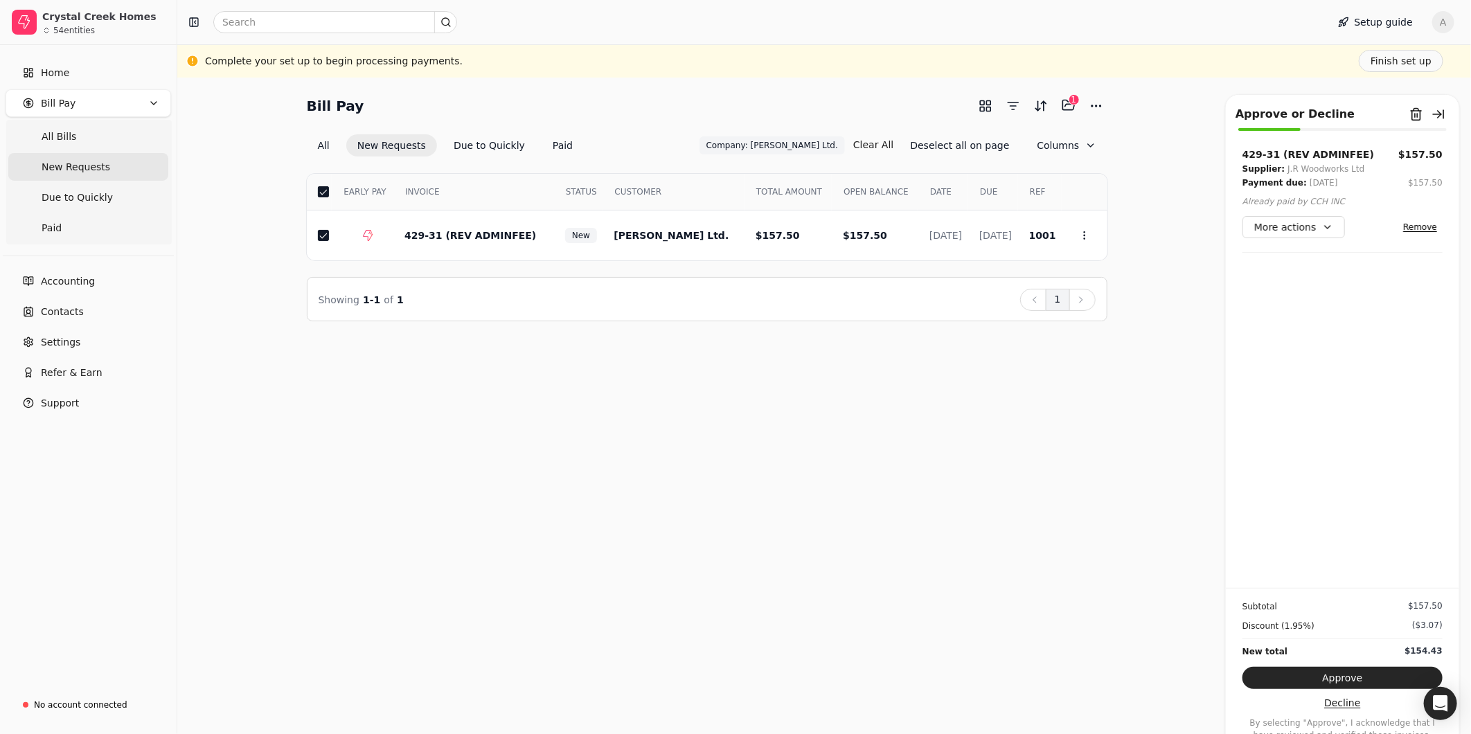
click at [1312, 697] on button "Decline" at bounding box center [1342, 703] width 200 height 22
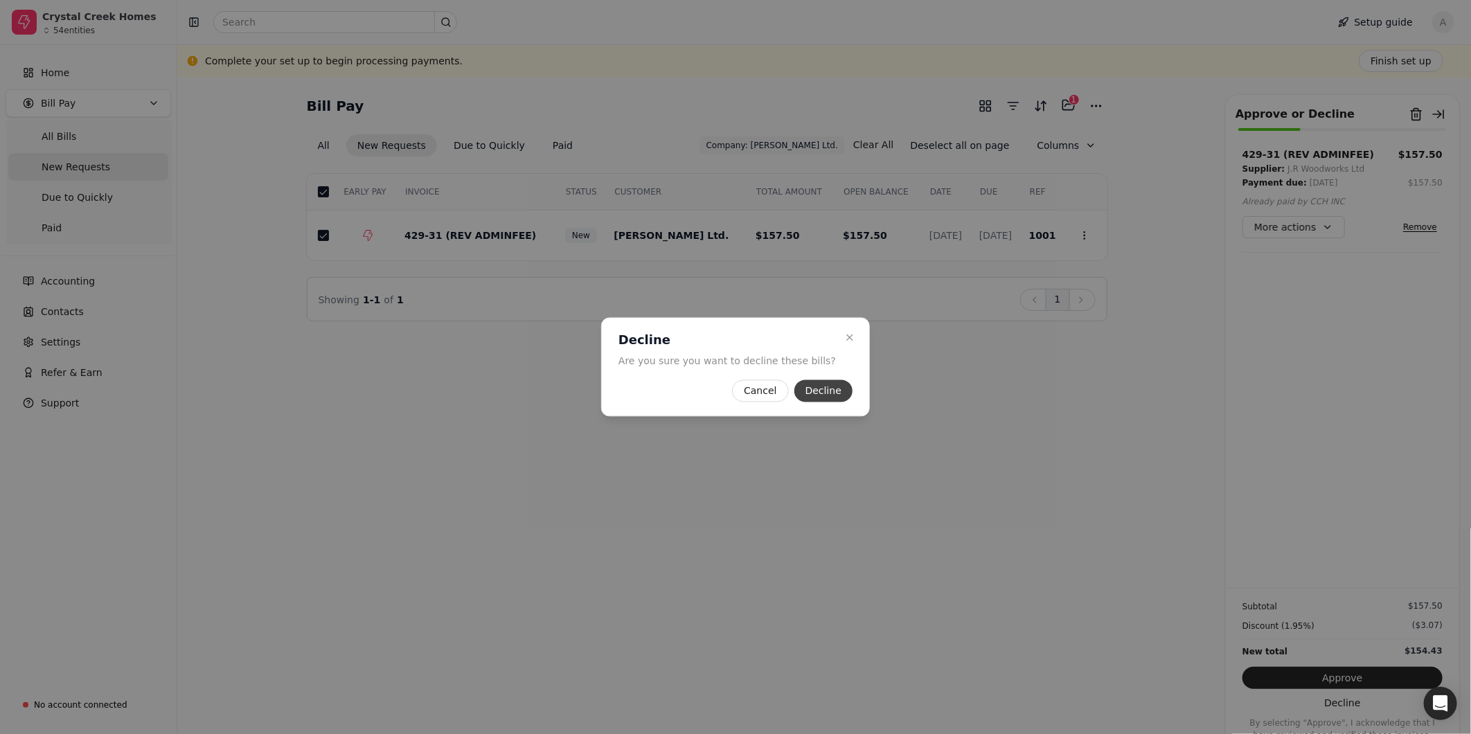
click at [825, 393] on button "Decline" at bounding box center [823, 391] width 58 height 22
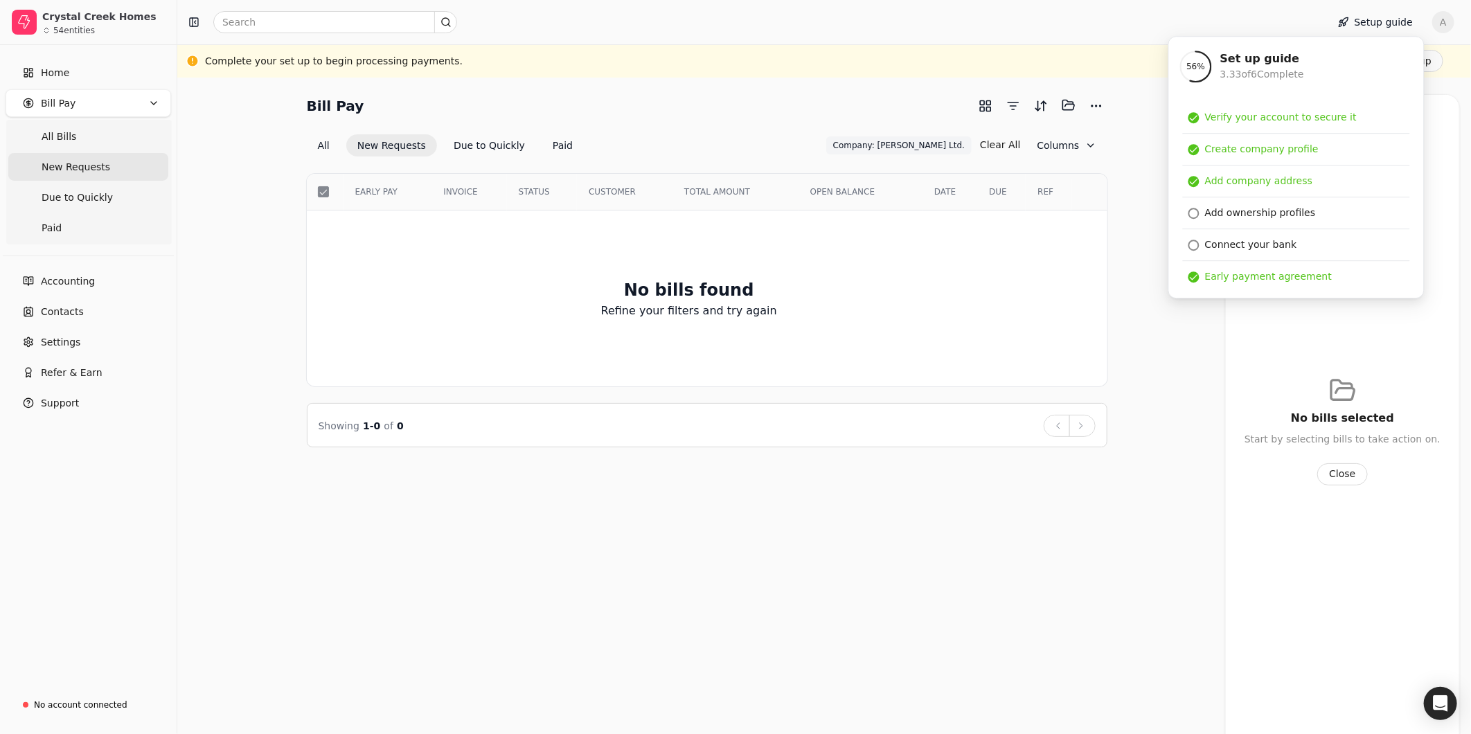
click at [1199, 370] on div "Bill Pay Selected items: 0 All New Requests Due to Quickly Paid Company: J.R. W…" at bounding box center [824, 270] width 1260 height 353
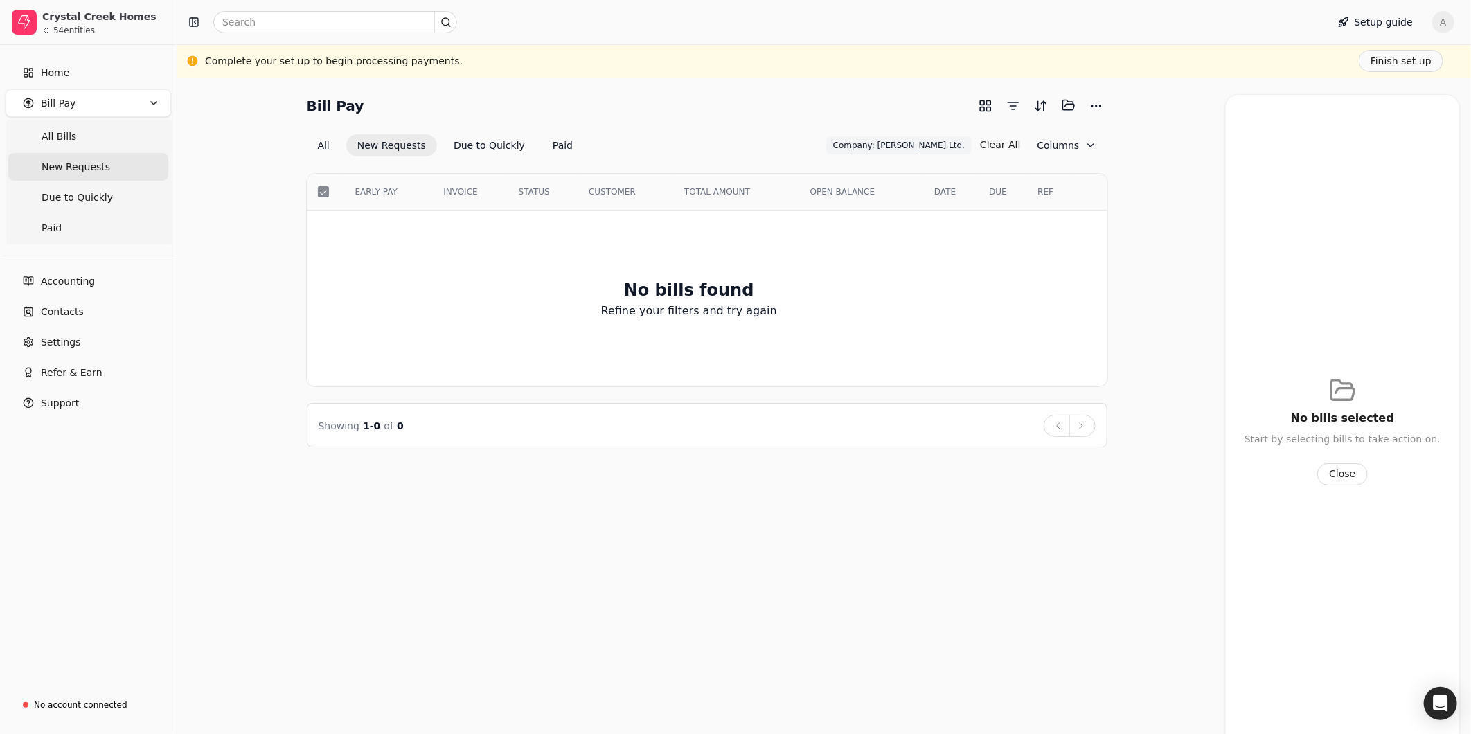
click at [471, 191] on span "INVOICE" at bounding box center [460, 192] width 34 height 12
click at [403, 150] on button "New Requests" at bounding box center [391, 145] width 91 height 22
click at [1065, 105] on button "Selected items: 0" at bounding box center [1068, 105] width 22 height 22
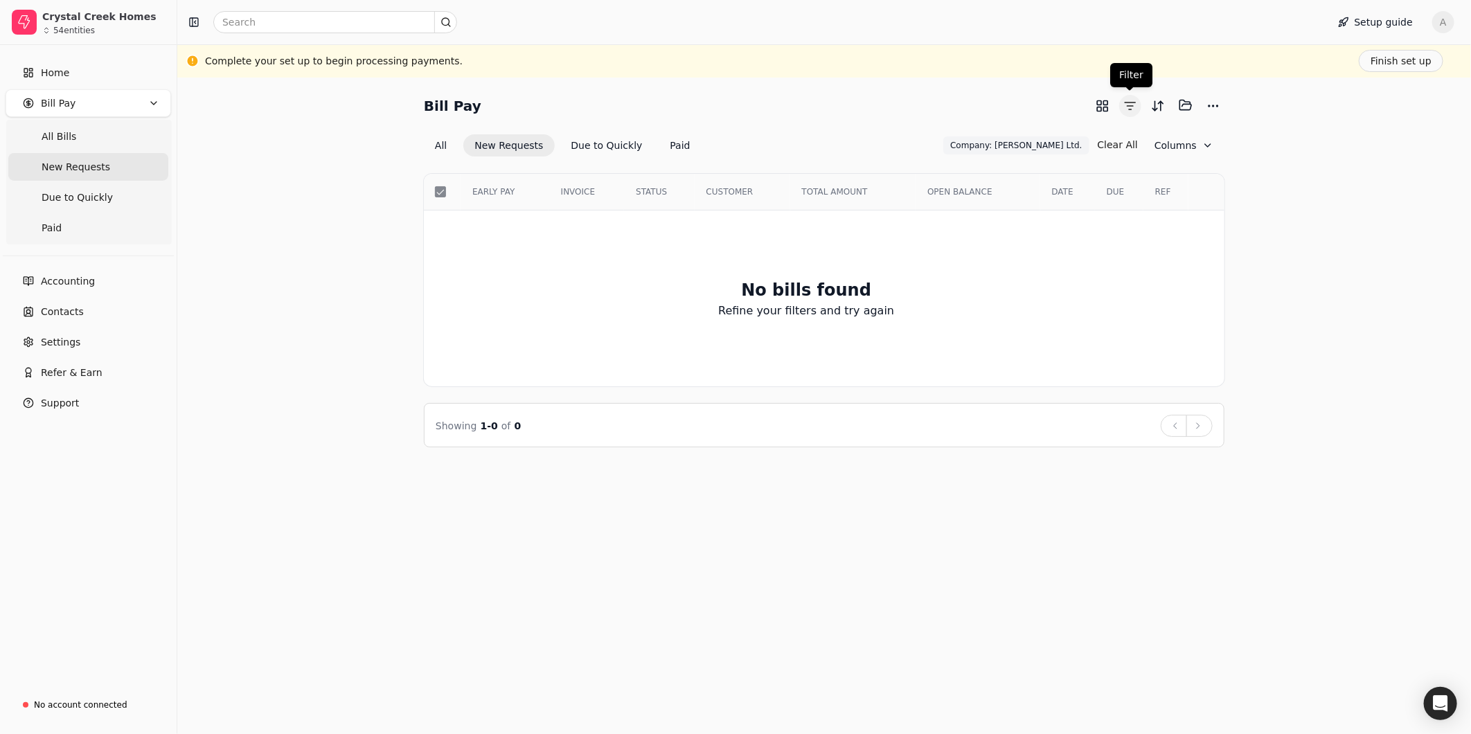
click at [1127, 105] on button "button" at bounding box center [1130, 106] width 22 height 22
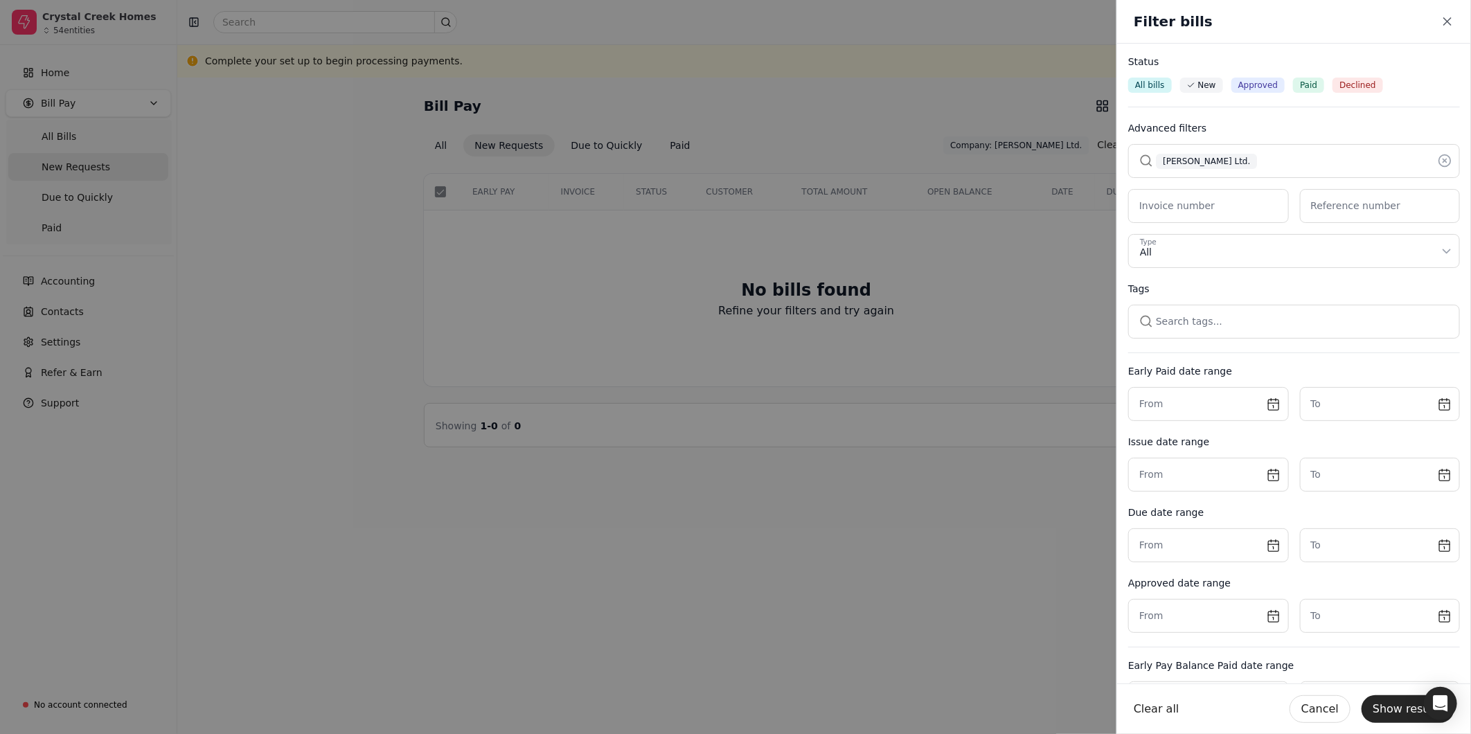
click at [1269, 163] on button "button" at bounding box center [1294, 160] width 332 height 33
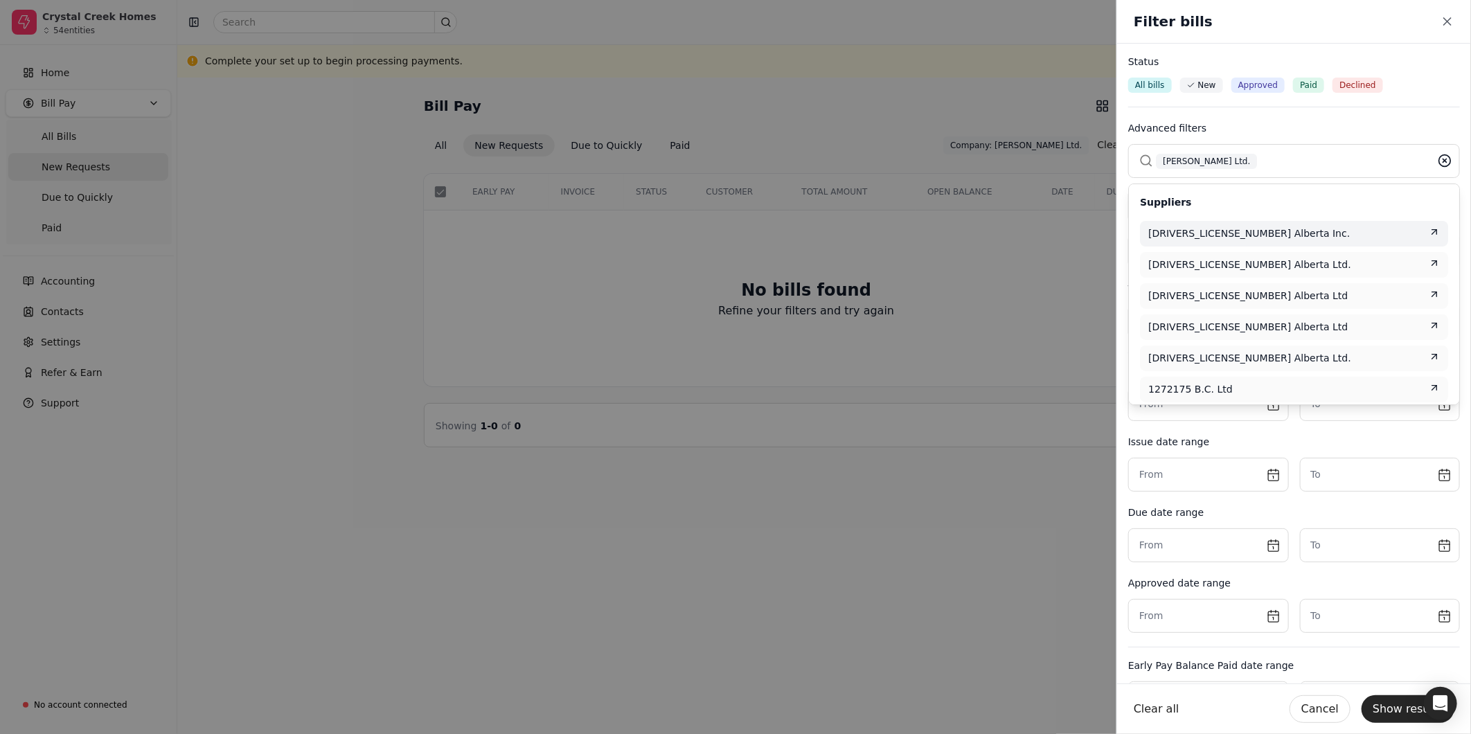
click at [1438, 163] on icon at bounding box center [1445, 161] width 14 height 14
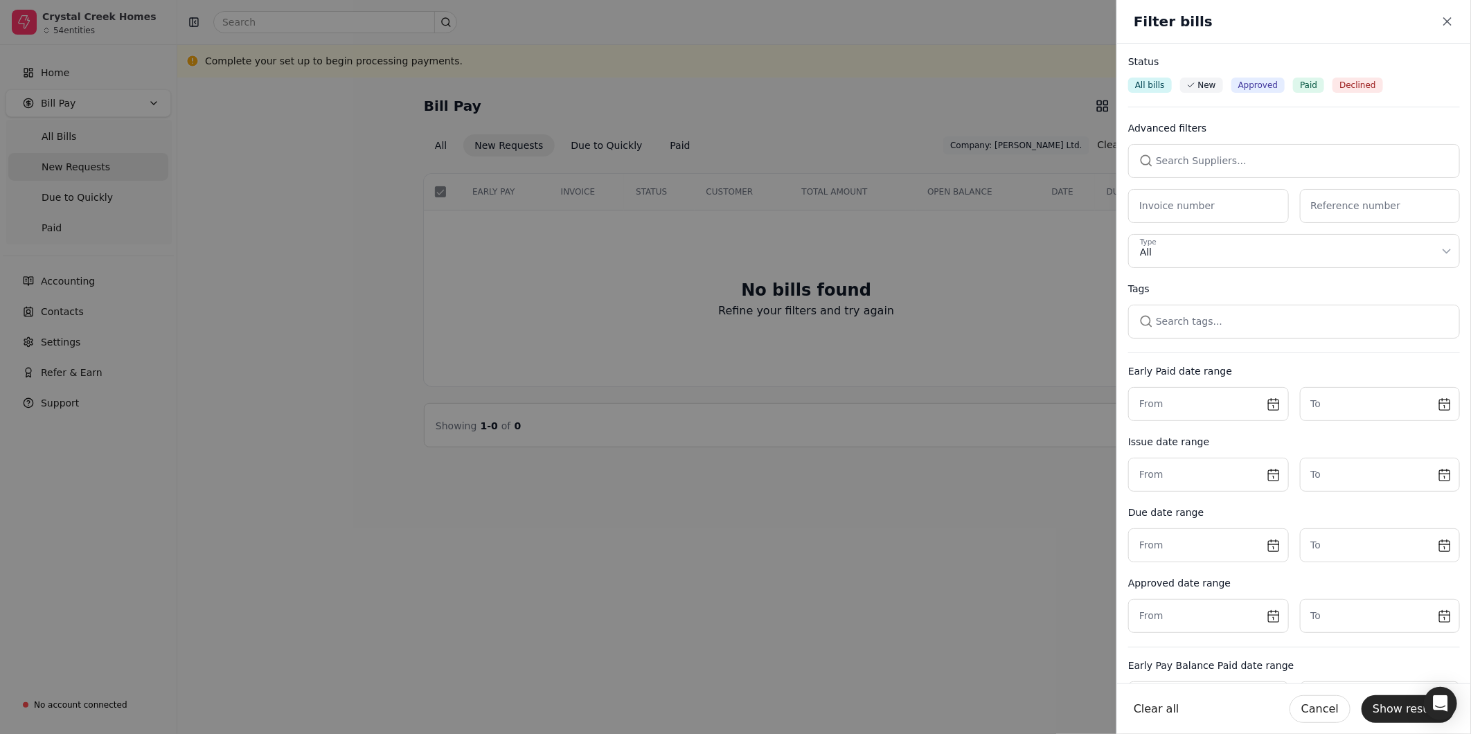
click at [1387, 168] on button "button" at bounding box center [1294, 160] width 332 height 33
type input "Wanna"
click at [1198, 238] on span "WannaScapes Ltd." at bounding box center [1192, 233] width 89 height 15
click at [1413, 702] on button "Show results" at bounding box center [1407, 709] width 93 height 28
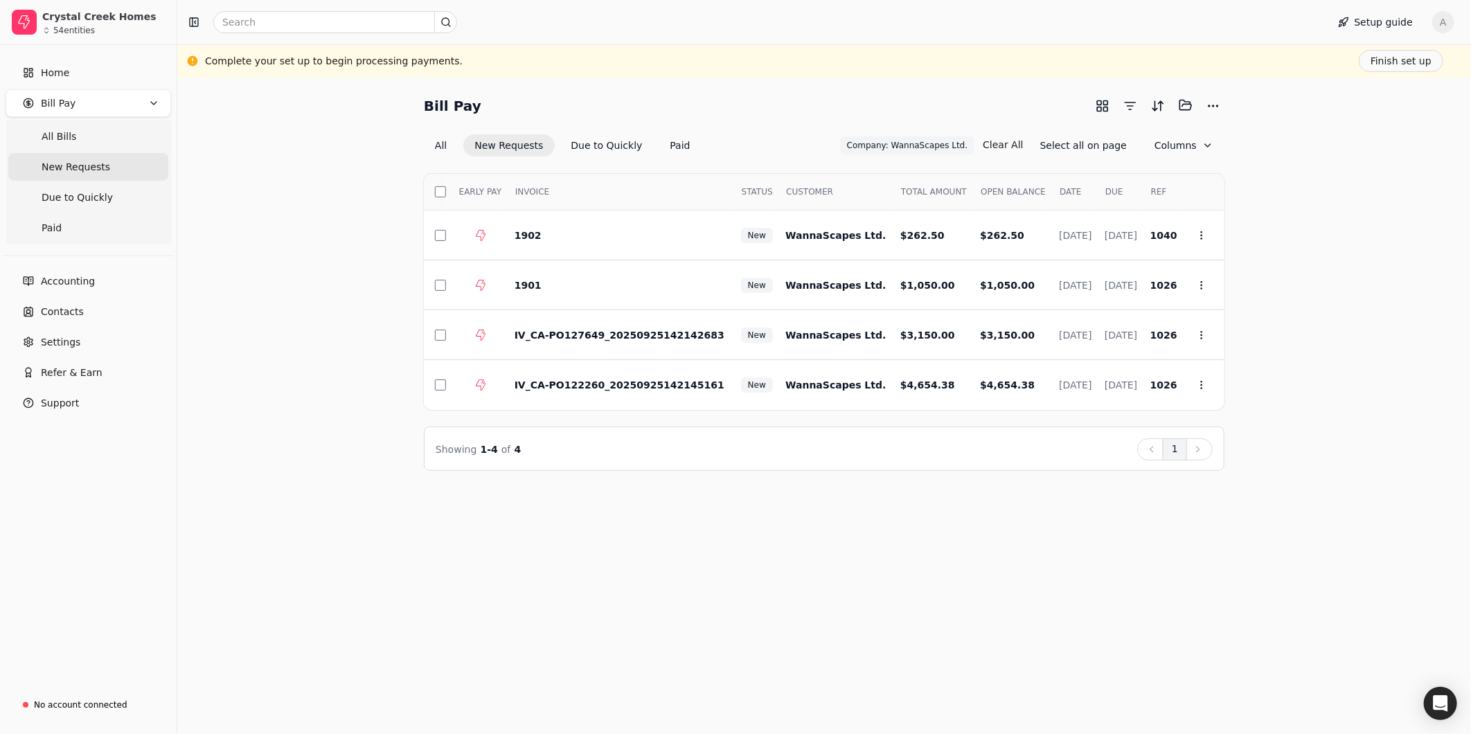
drag, startPoint x: 443, startPoint y: 190, endPoint x: 470, endPoint y: 191, distance: 26.4
click at [443, 189] on button "button" at bounding box center [440, 191] width 11 height 11
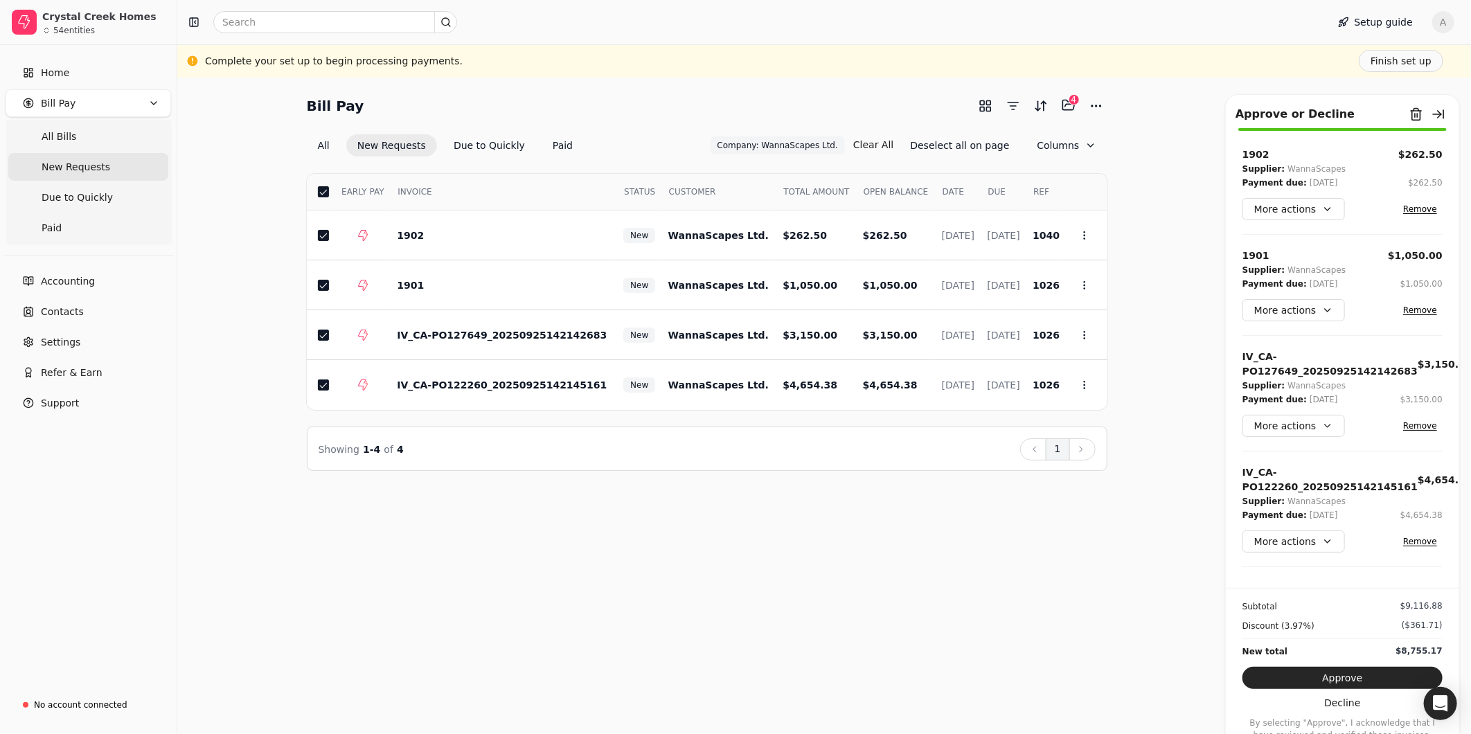
click at [1360, 672] on button "Approve" at bounding box center [1342, 678] width 200 height 22
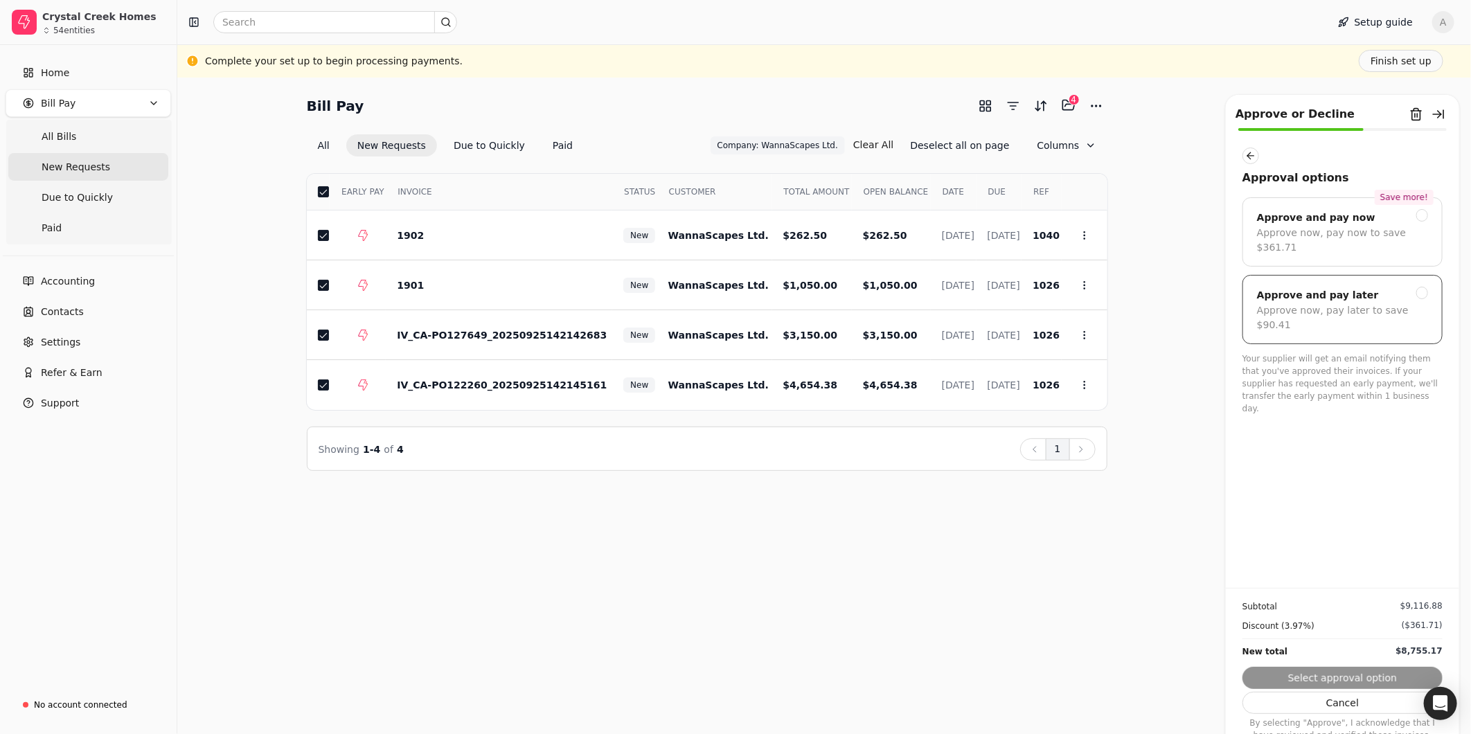
click at [1422, 303] on div "Approve now, pay later to save $90.41" at bounding box center [1342, 317] width 171 height 29
click at [1366, 674] on button "Submit approval" at bounding box center [1342, 678] width 200 height 22
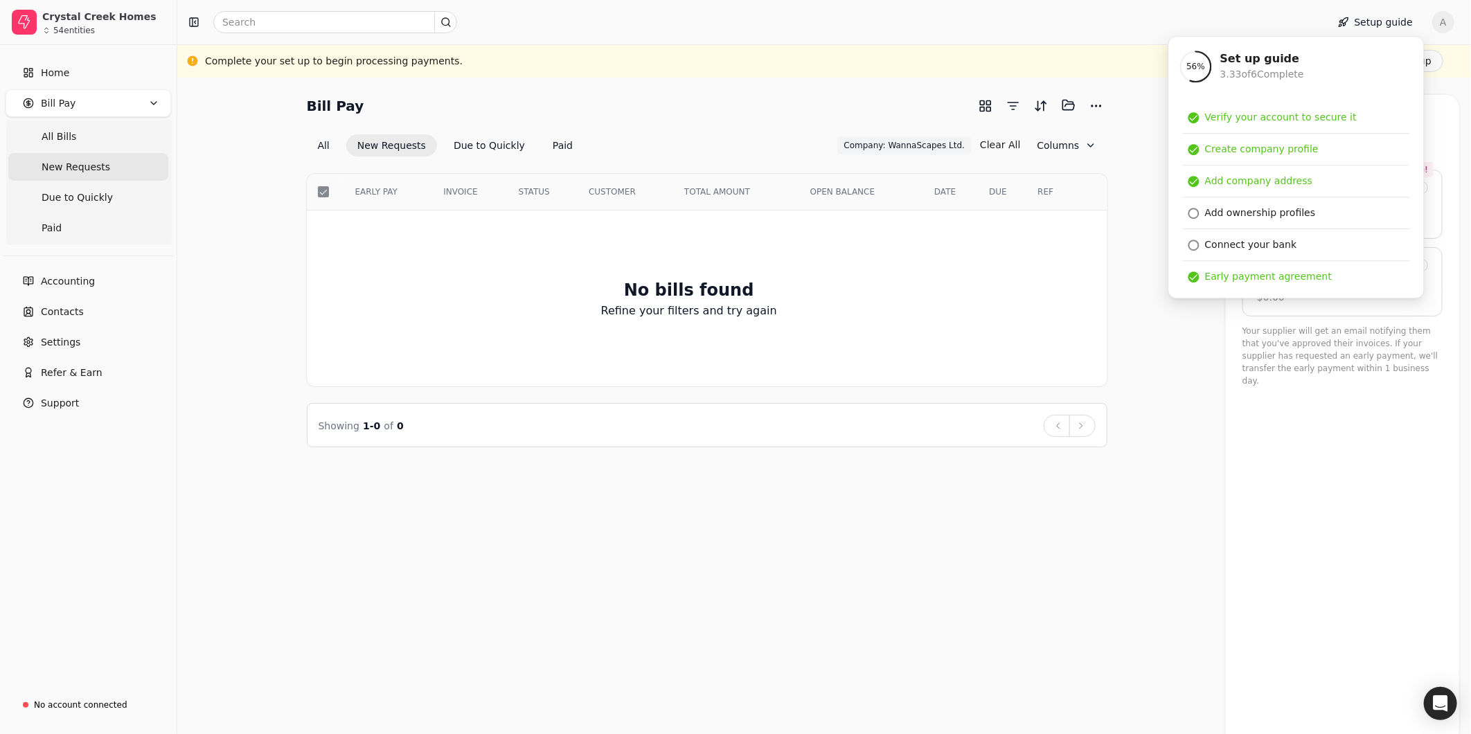
click at [1195, 334] on div "Bill Pay Selected items: 0 All New Requests Due to Quickly Paid Company: WannaS…" at bounding box center [824, 270] width 1260 height 353
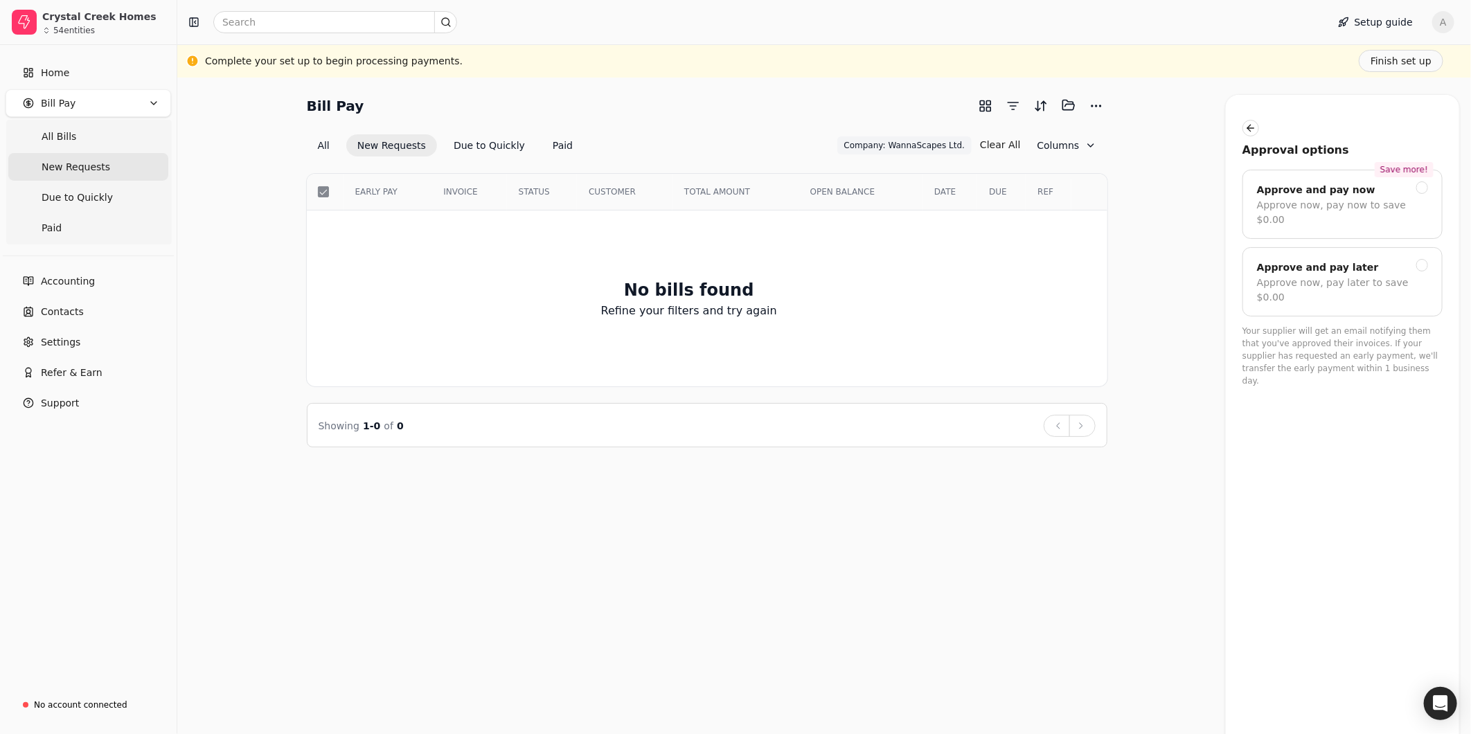
drag, startPoint x: 1069, startPoint y: 105, endPoint x: 1034, endPoint y: 119, distance: 37.3
click at [1044, 125] on div "Bill Pay Selected items: 0 All New Requests Due to Quickly Paid Company: WannaS…" at bounding box center [707, 125] width 801 height 63
click at [1015, 105] on button "button" at bounding box center [1013, 106] width 22 height 22
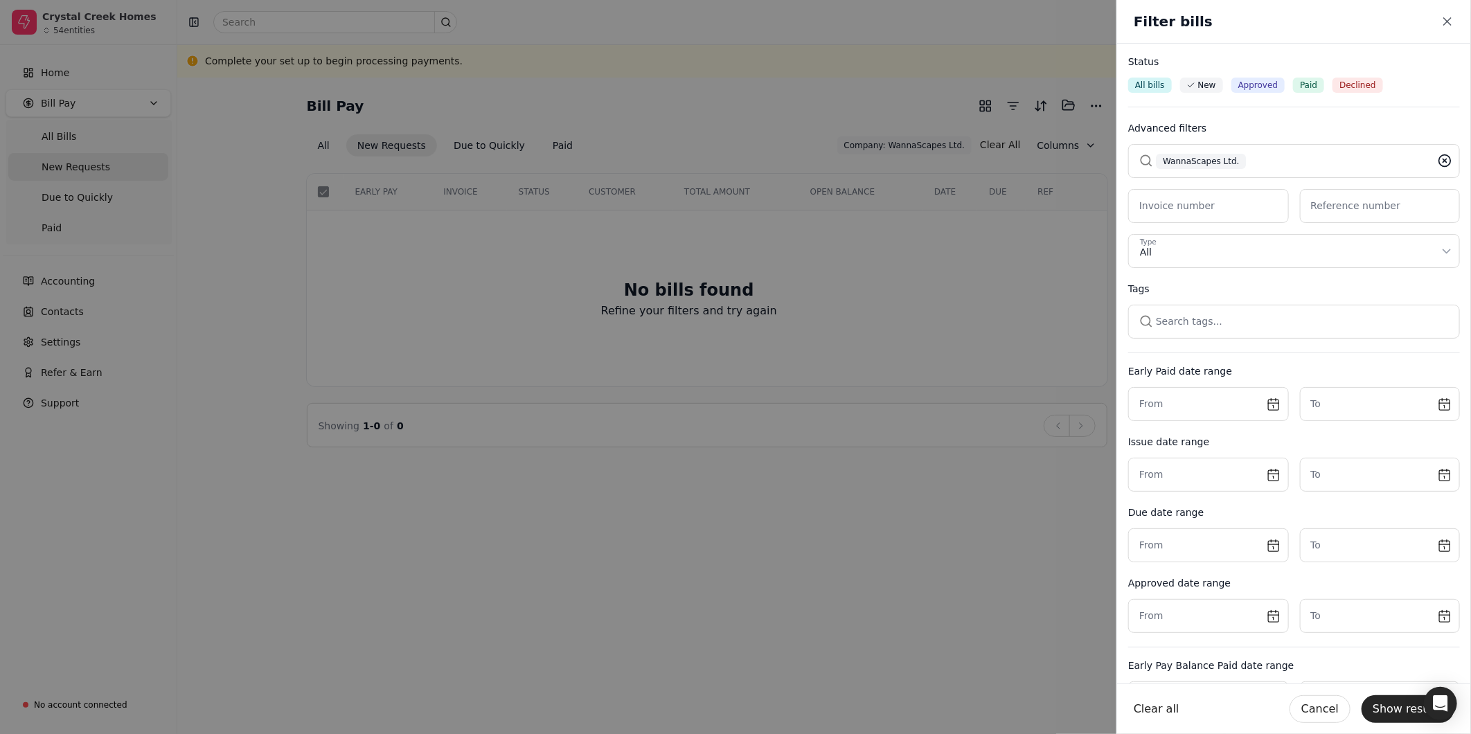
click at [1438, 161] on icon at bounding box center [1445, 161] width 14 height 14
click at [1321, 154] on button "button" at bounding box center [1294, 160] width 332 height 33
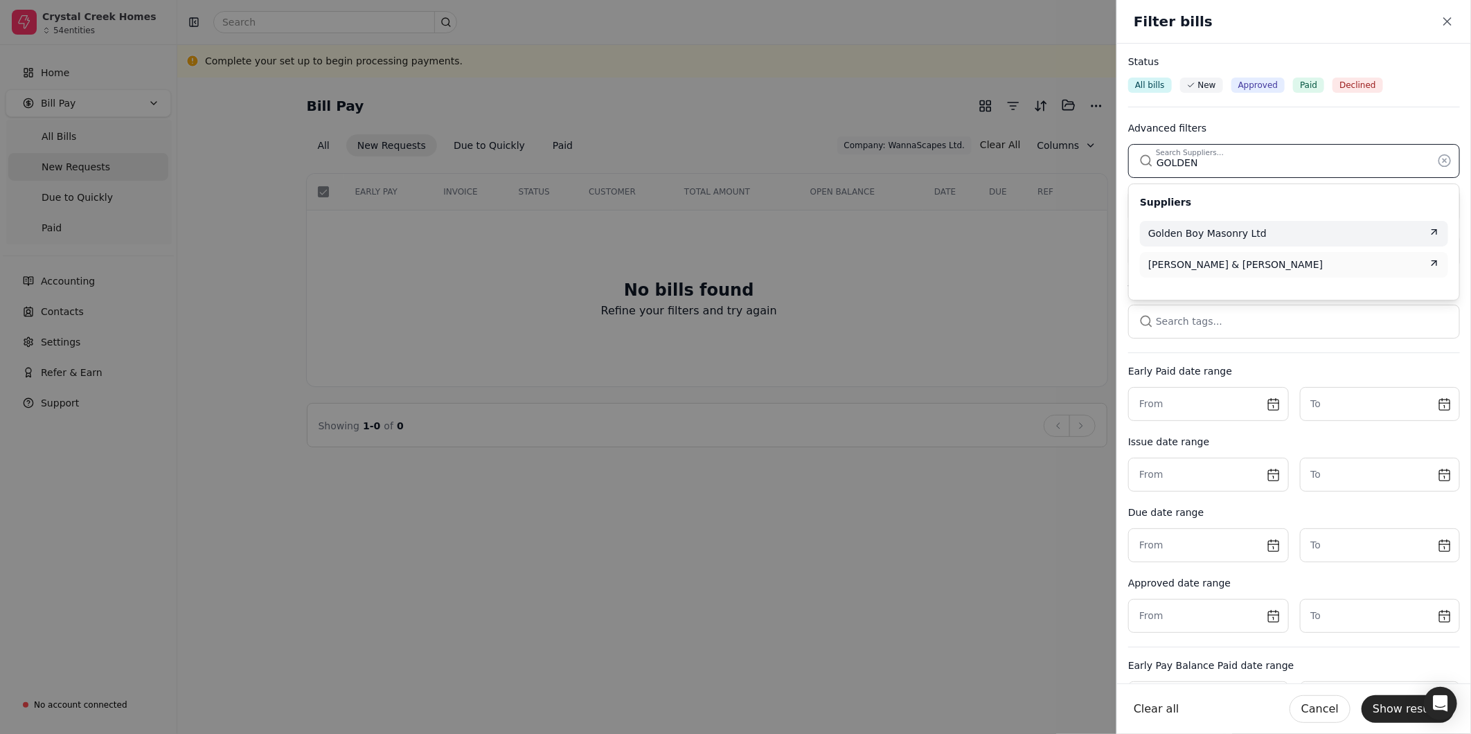
type input "GOLDEN"
click at [1252, 227] on span "Golden Boy Masonry Ltd" at bounding box center [1207, 233] width 118 height 15
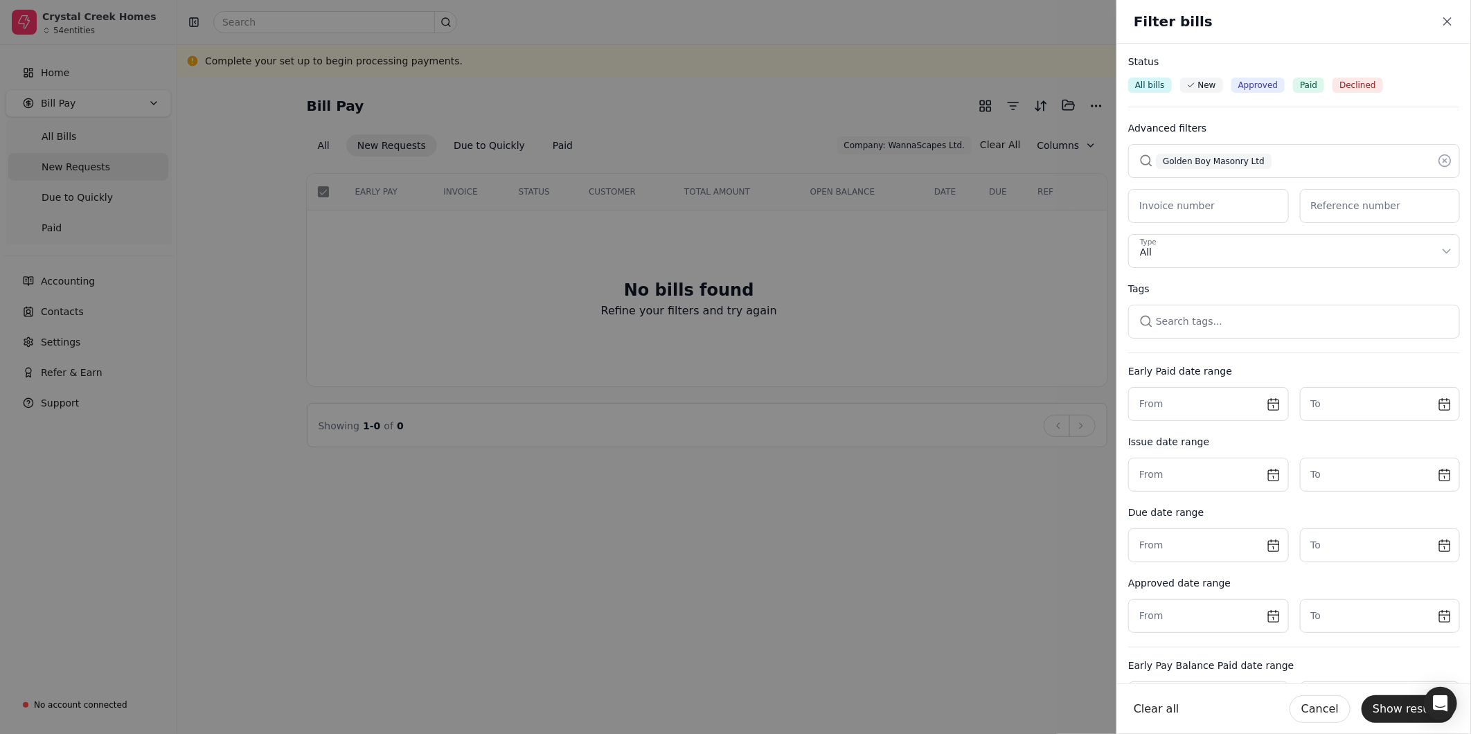
click at [1395, 710] on button "Show results" at bounding box center [1407, 709] width 93 height 28
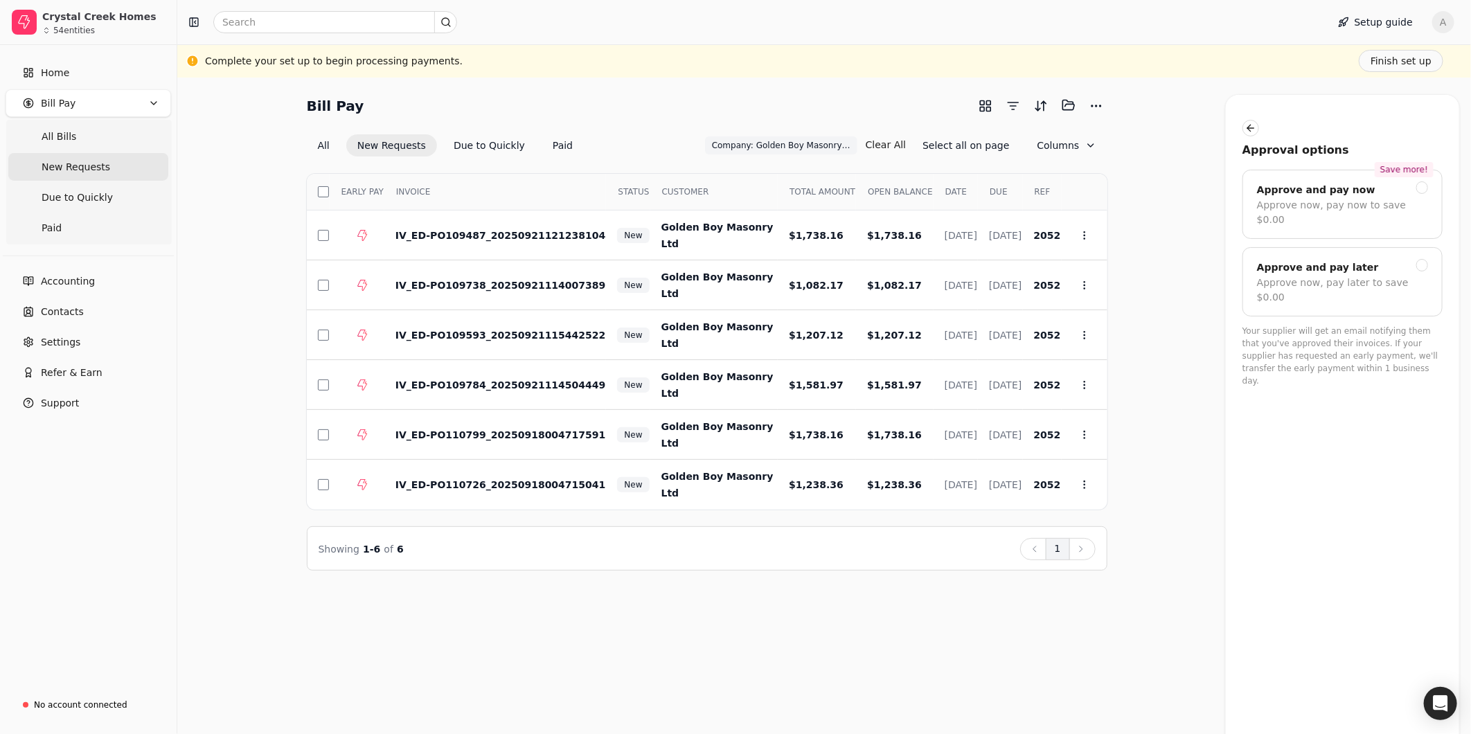
click at [939, 628] on div "Bill Pay Selected items: 0 All New Requests Due to Quickly Paid Company: Golden…" at bounding box center [824, 406] width 1294 height 657
click at [319, 190] on button "button" at bounding box center [323, 191] width 11 height 11
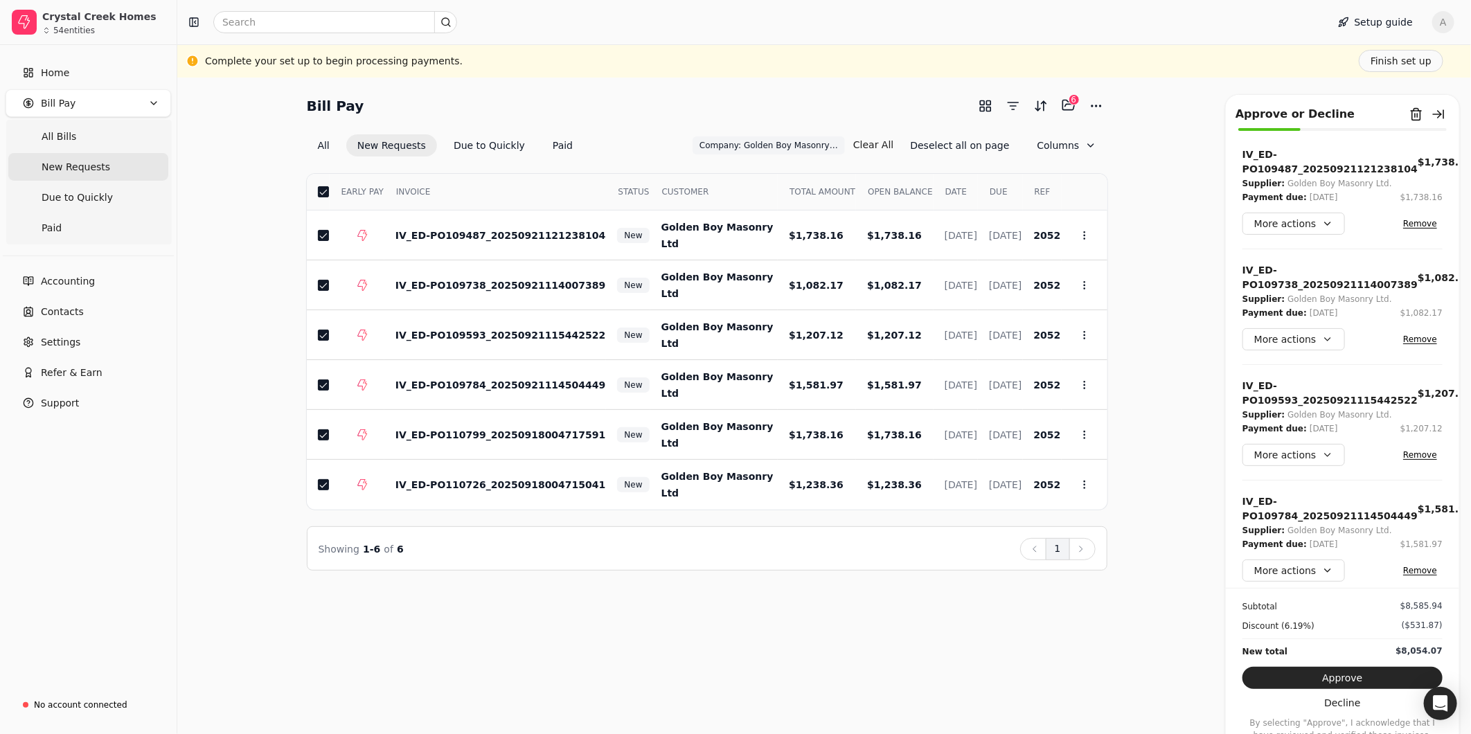
click at [1300, 673] on button "Approve" at bounding box center [1342, 678] width 200 height 22
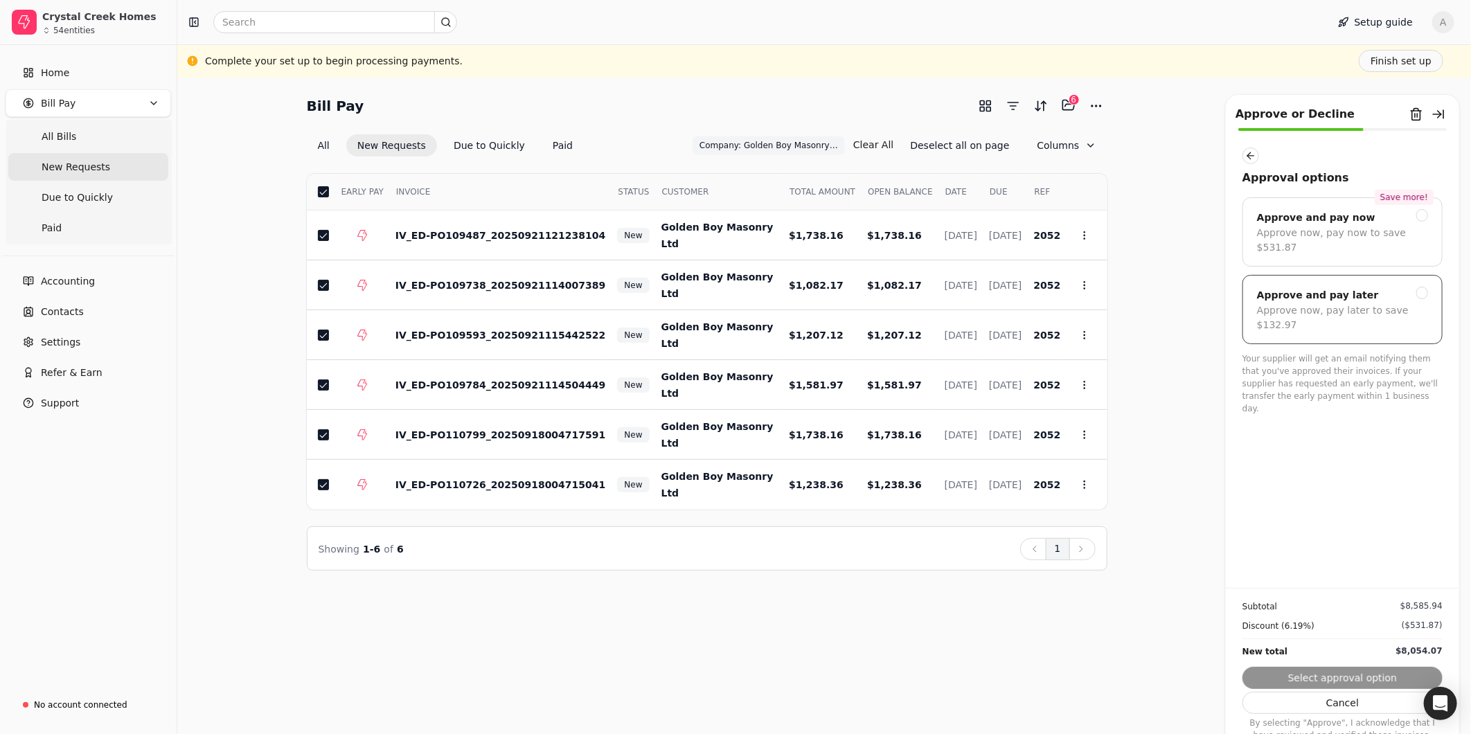
drag, startPoint x: 1420, startPoint y: 278, endPoint x: 1424, endPoint y: 288, distance: 10.5
click at [1420, 287] on div at bounding box center [1422, 293] width 12 height 12
click at [1347, 675] on button "Submit approval" at bounding box center [1342, 678] width 200 height 22
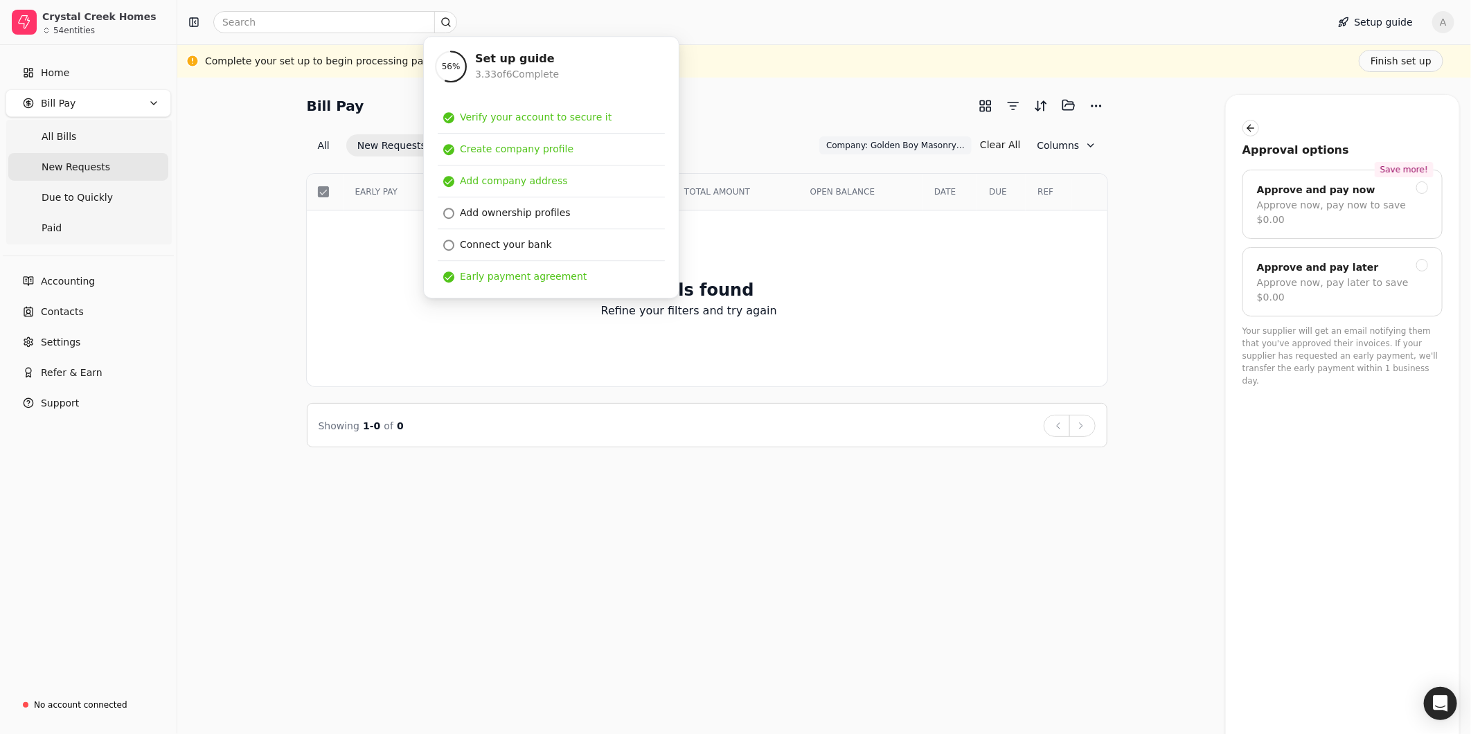
click at [1132, 213] on div "Bill Pay Selected items: 0 All New Requests Due to Quickly Paid Company: Golden…" at bounding box center [824, 270] width 1260 height 353
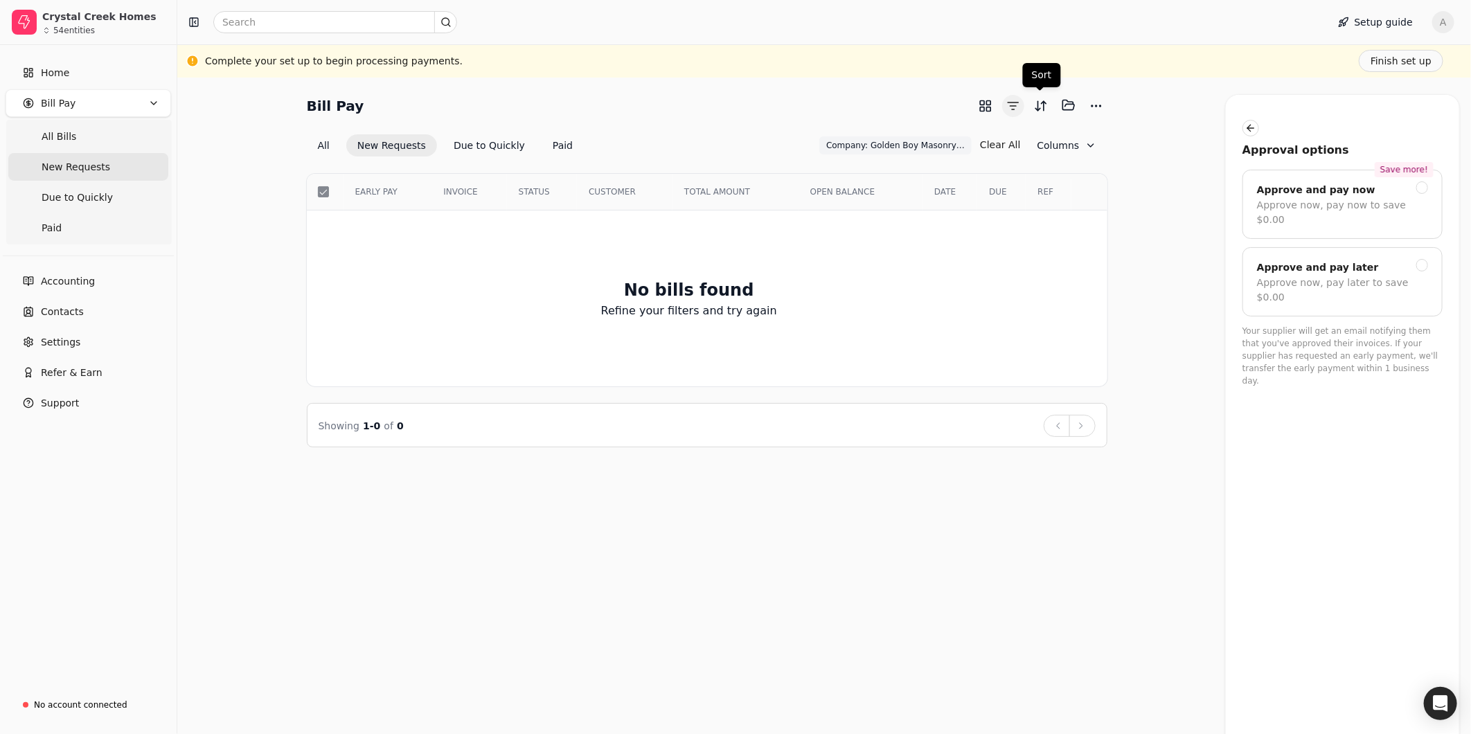
click at [1017, 105] on button "button" at bounding box center [1013, 106] width 22 height 22
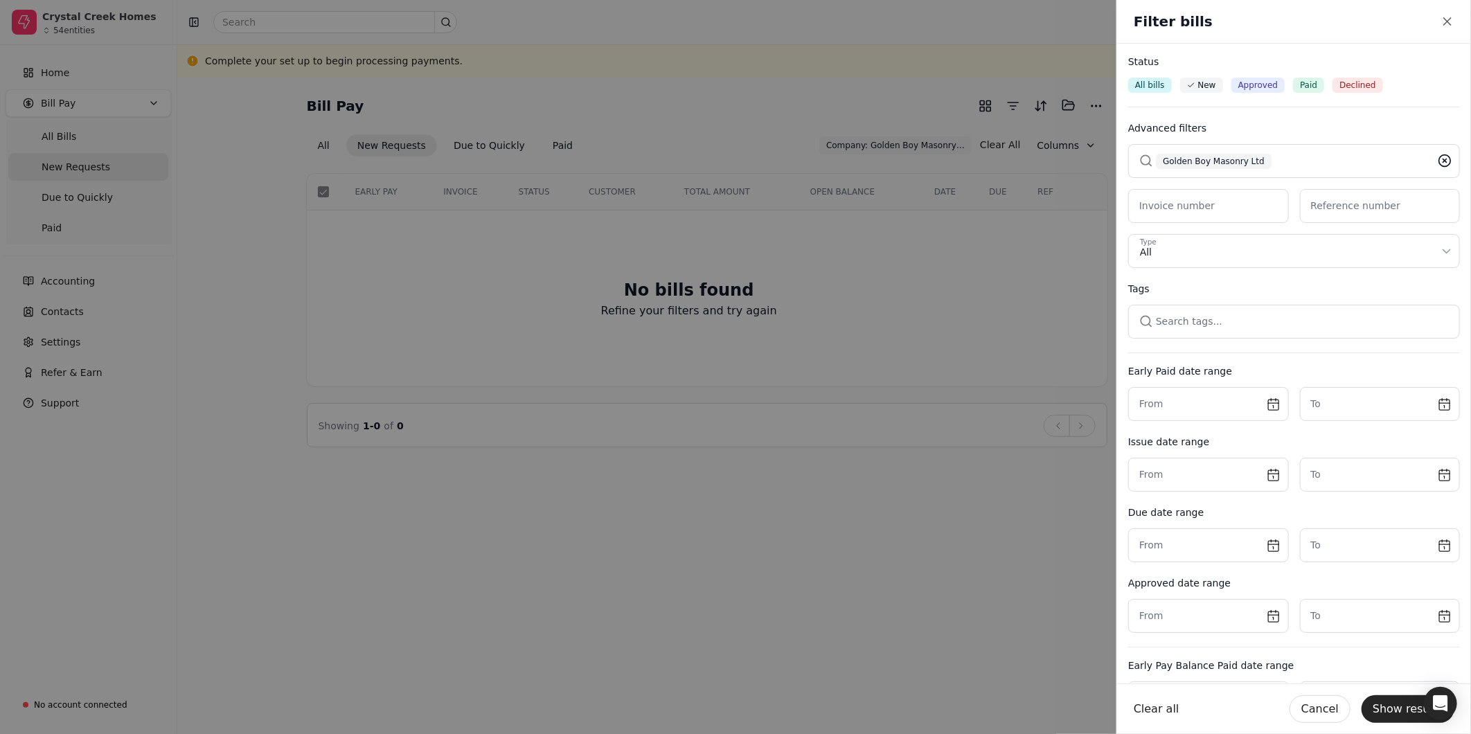
click at [1438, 160] on icon at bounding box center [1445, 161] width 14 height 14
click at [1283, 156] on button "button" at bounding box center [1294, 160] width 332 height 33
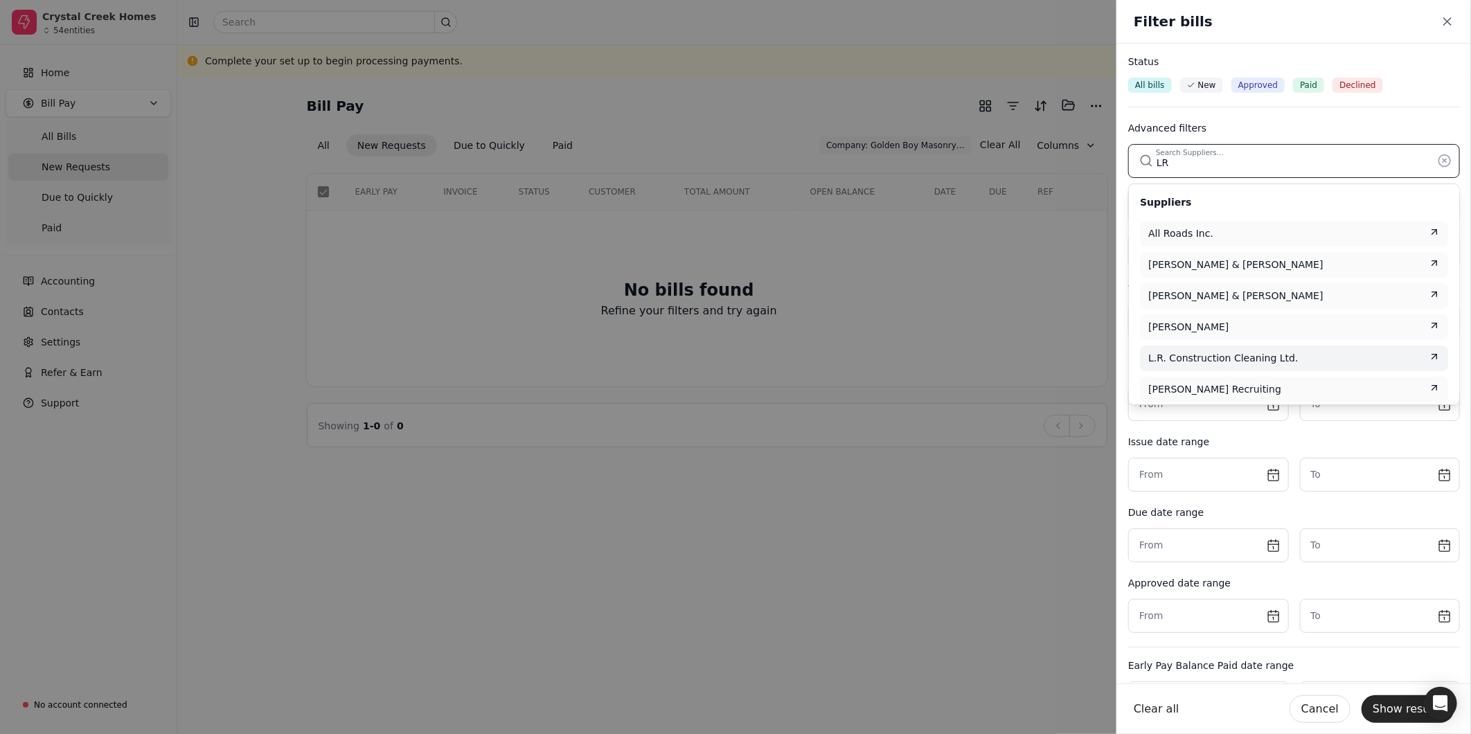
type input "LR"
click at [1298, 357] on div "L.R. Construction Cleaning Ltd." at bounding box center [1294, 358] width 292 height 15
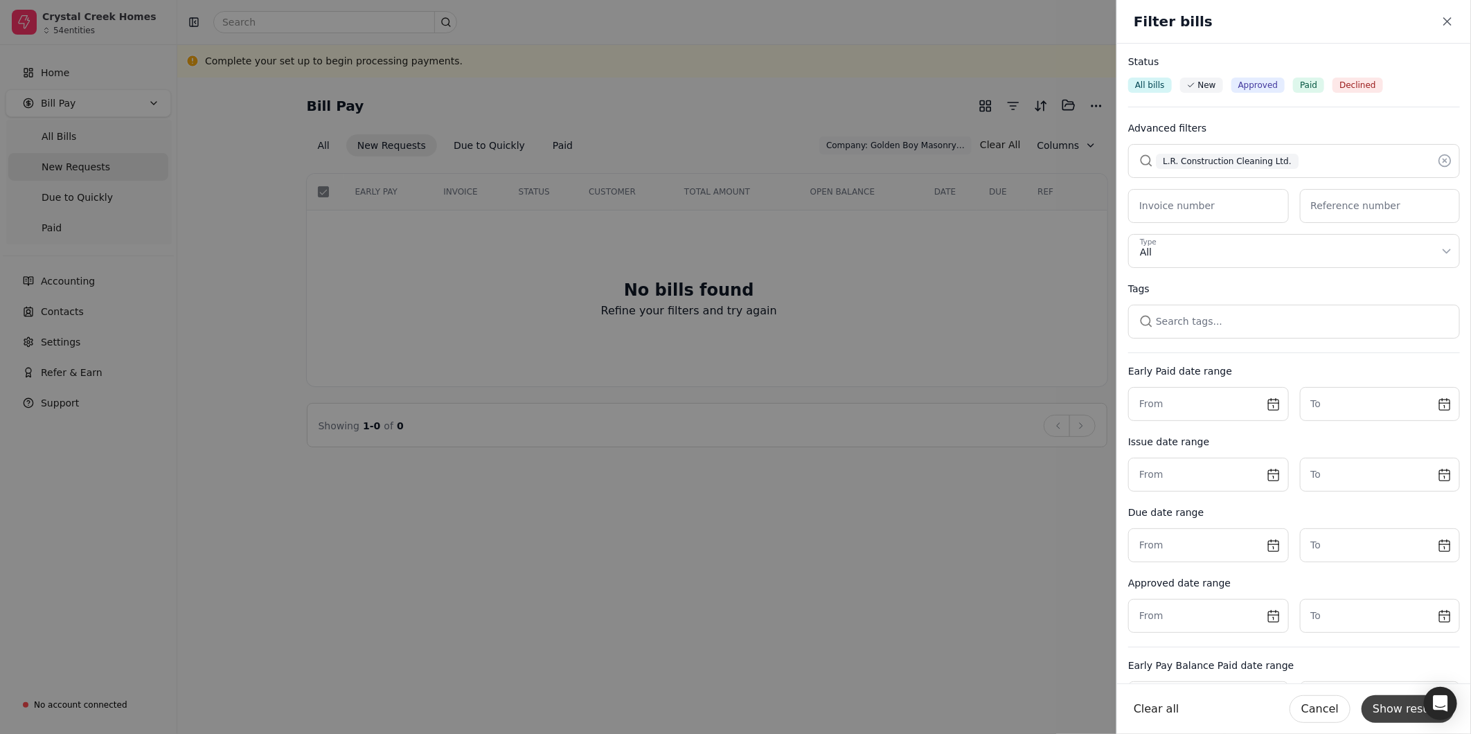
click at [1402, 706] on button "Show results" at bounding box center [1407, 709] width 93 height 28
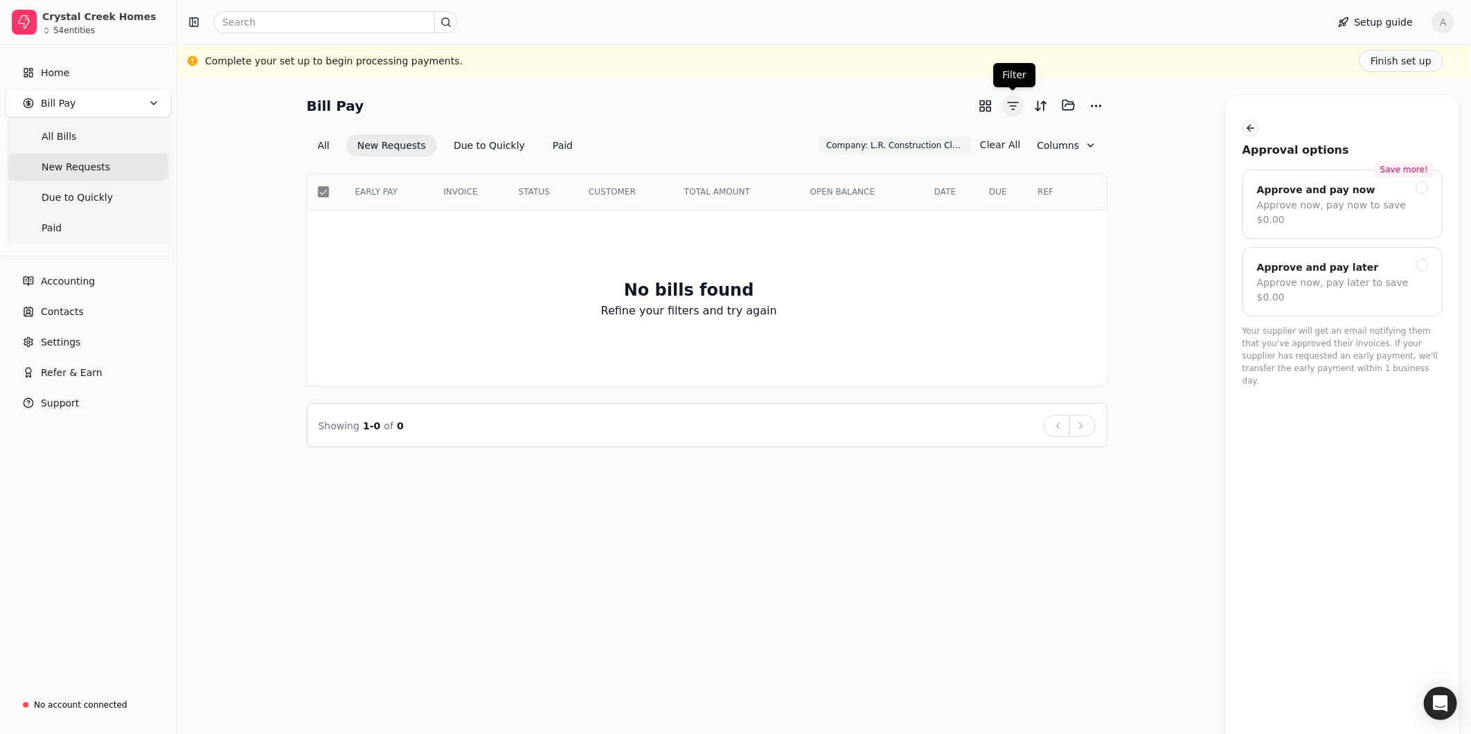
click at [1018, 107] on button "button" at bounding box center [1013, 106] width 22 height 22
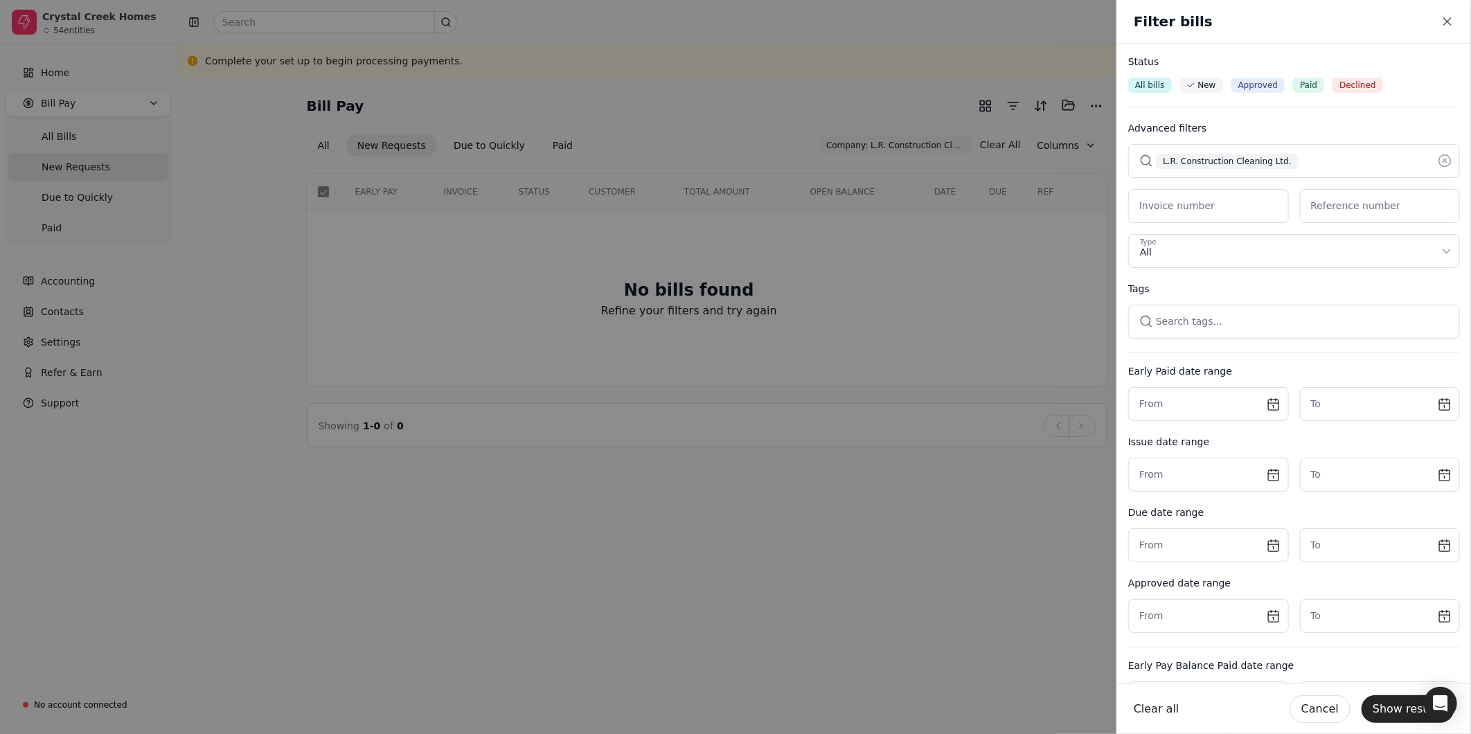
click at [1298, 163] on button "button" at bounding box center [1294, 160] width 332 height 33
click at [1438, 161] on icon at bounding box center [1445, 161] width 14 height 14
click at [1337, 164] on button "button" at bounding box center [1294, 160] width 332 height 33
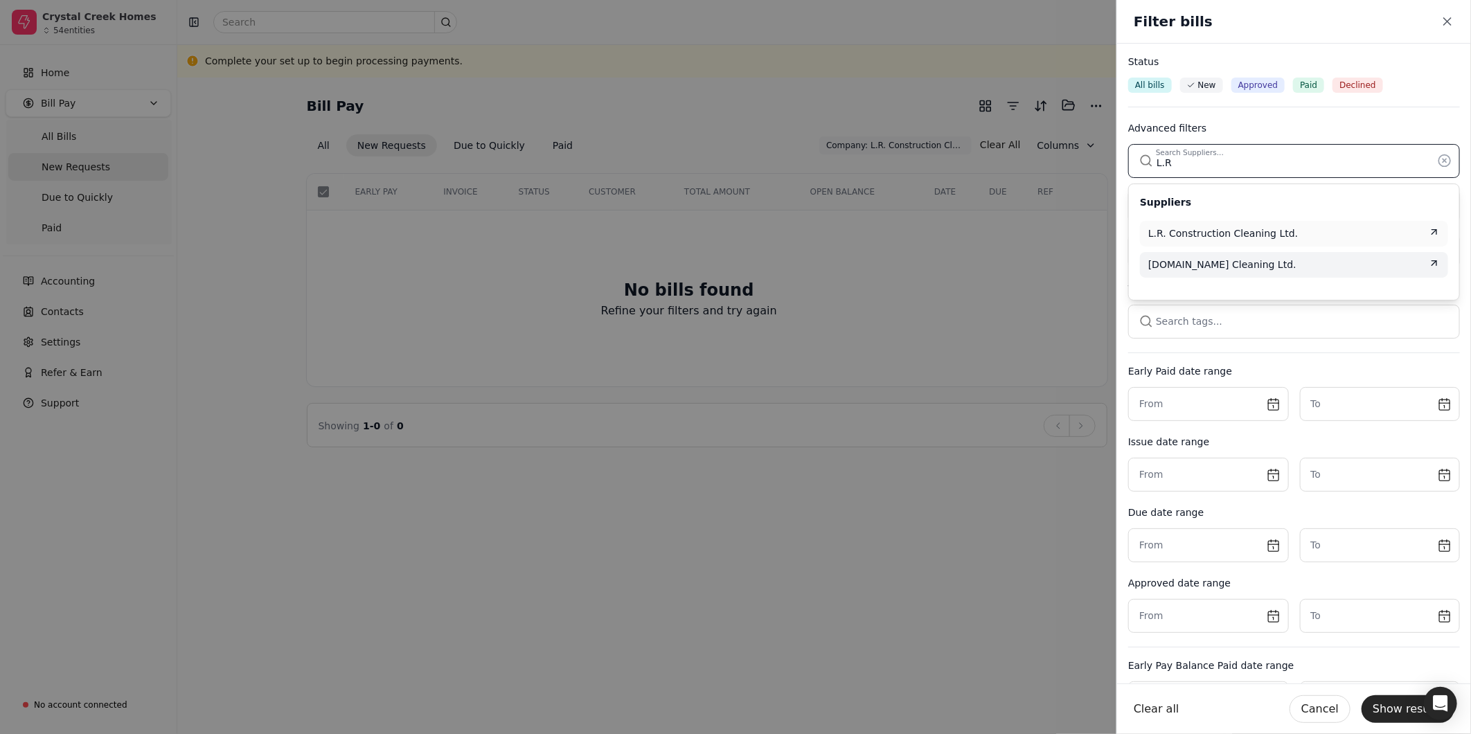
type input "L.R"
click at [1250, 264] on span "[DOMAIN_NAME] Cleaning Ltd." at bounding box center [1222, 265] width 148 height 15
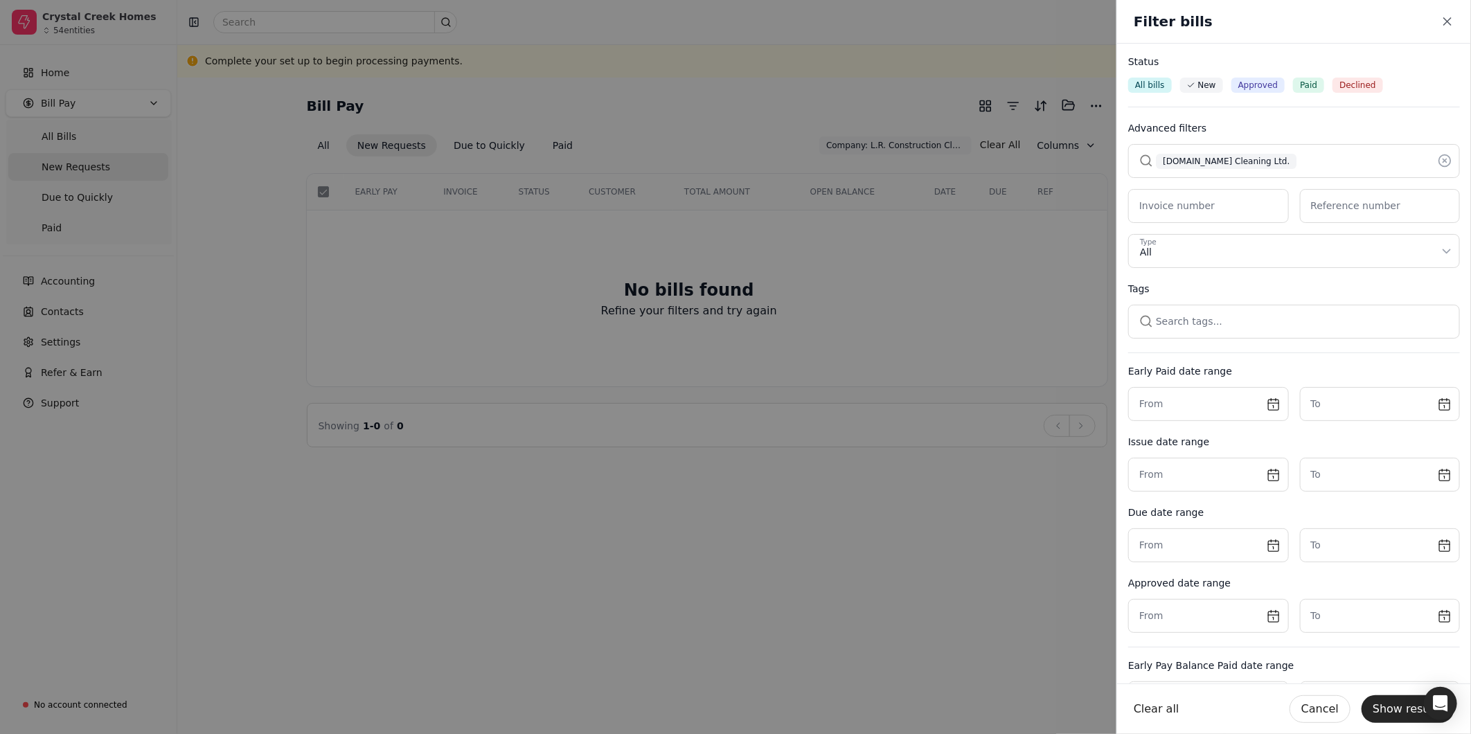
drag, startPoint x: 1401, startPoint y: 704, endPoint x: 1458, endPoint y: 683, distance: 60.5
click at [1402, 704] on button "Show results" at bounding box center [1407, 709] width 93 height 28
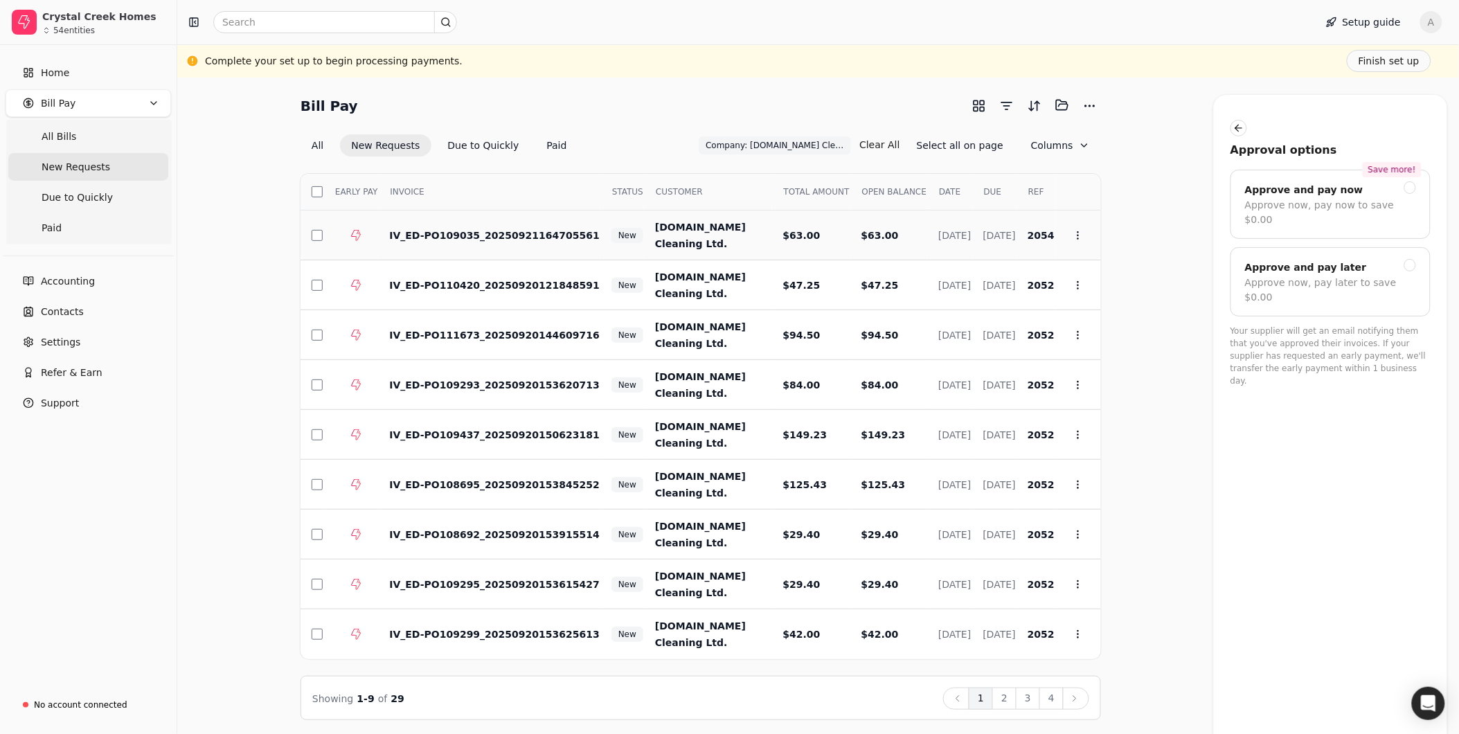
drag, startPoint x: 321, startPoint y: 194, endPoint x: 358, endPoint y: 235, distance: 55.9
click at [321, 194] on button "button" at bounding box center [317, 191] width 11 height 11
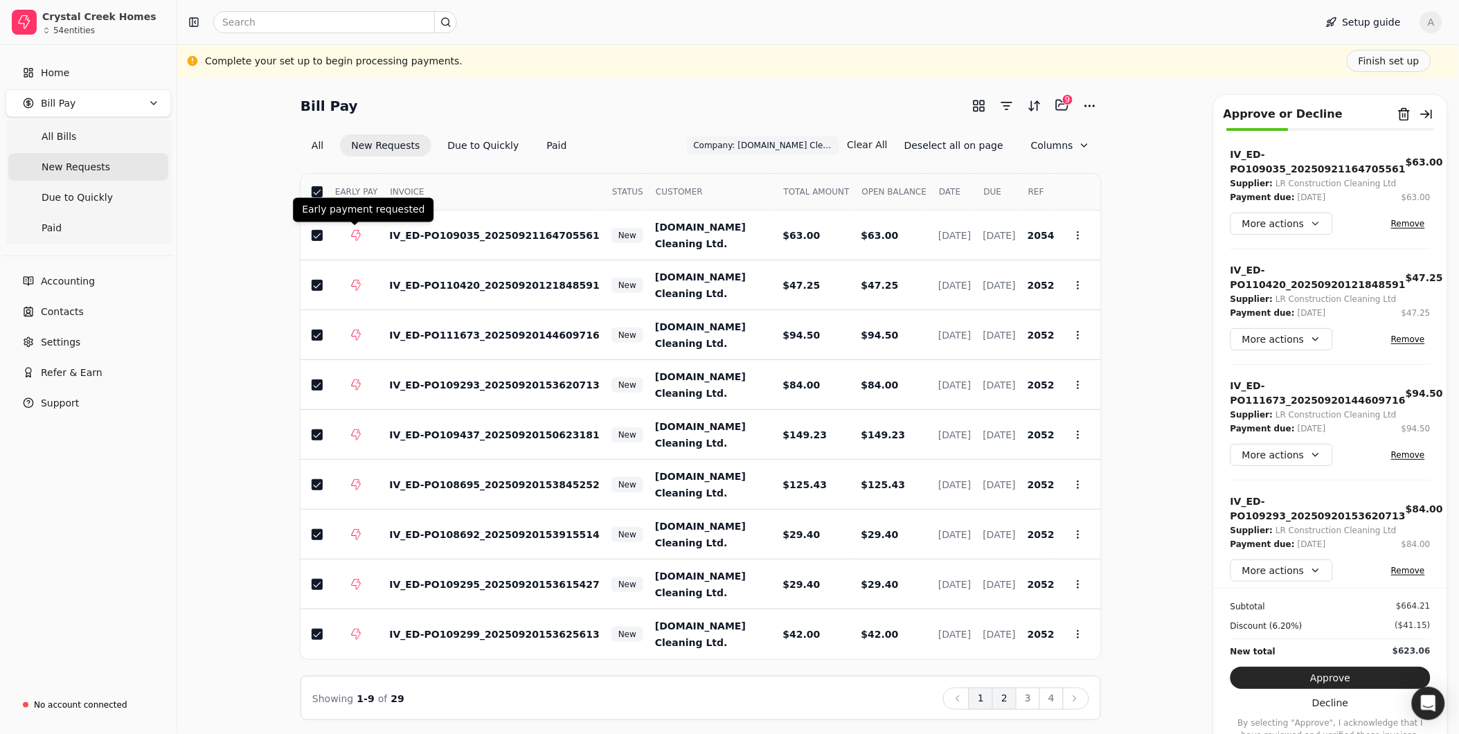
click at [1006, 699] on button "2" at bounding box center [1004, 699] width 24 height 22
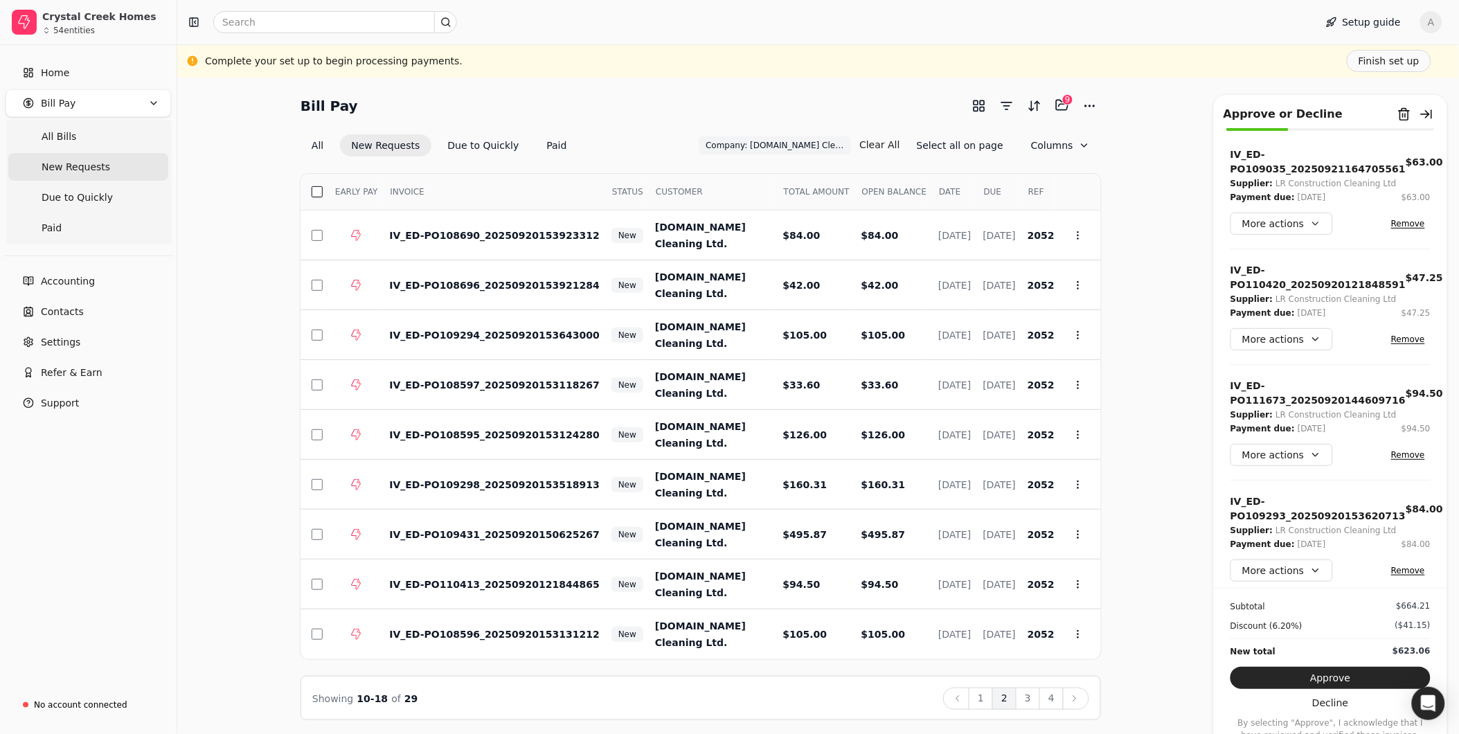
click at [319, 191] on button "button" at bounding box center [317, 191] width 11 height 11
click at [1025, 695] on button "3" at bounding box center [1028, 699] width 24 height 22
click at [317, 191] on button "button" at bounding box center [317, 191] width 11 height 11
click at [1046, 697] on button "4" at bounding box center [1051, 699] width 24 height 22
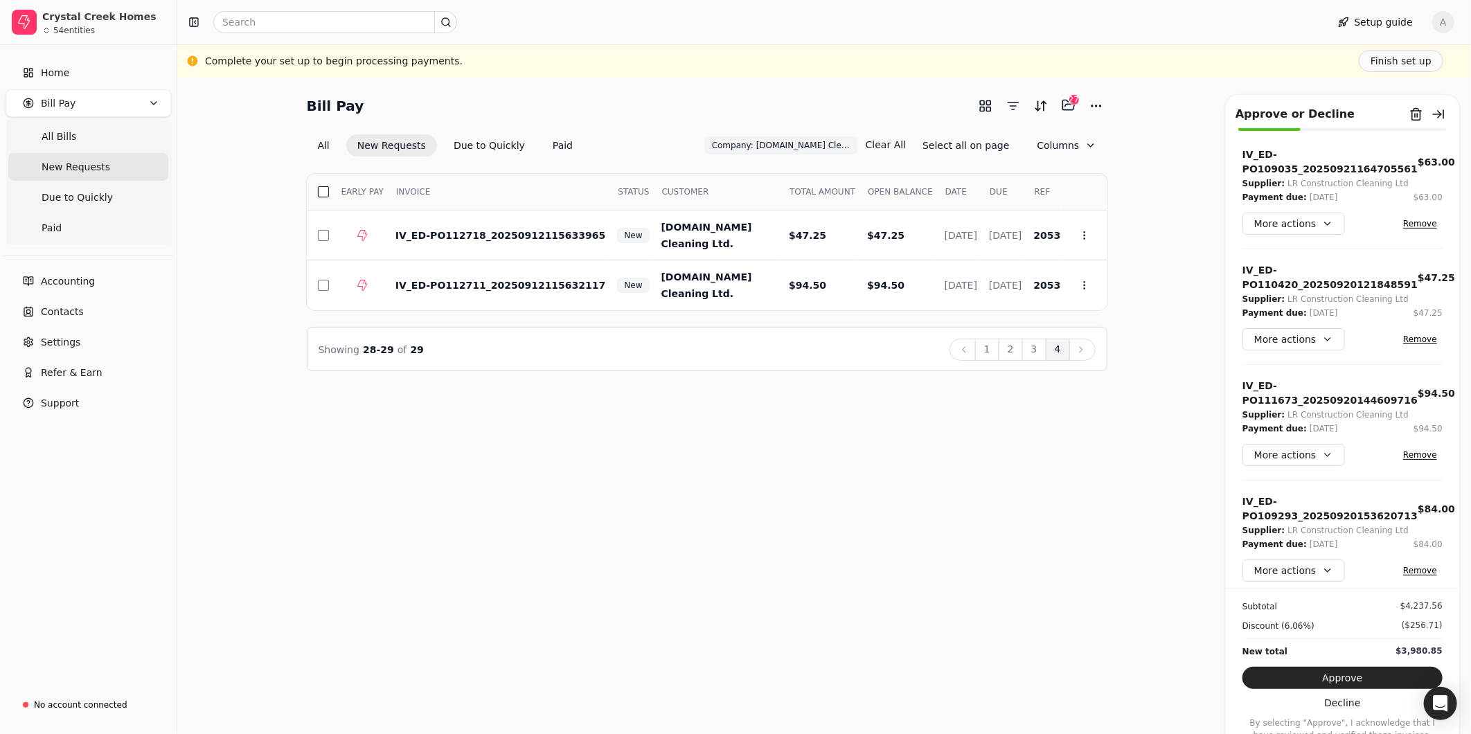
click at [323, 191] on button "button" at bounding box center [323, 191] width 11 height 11
click at [986, 348] on button "1" at bounding box center [987, 350] width 24 height 22
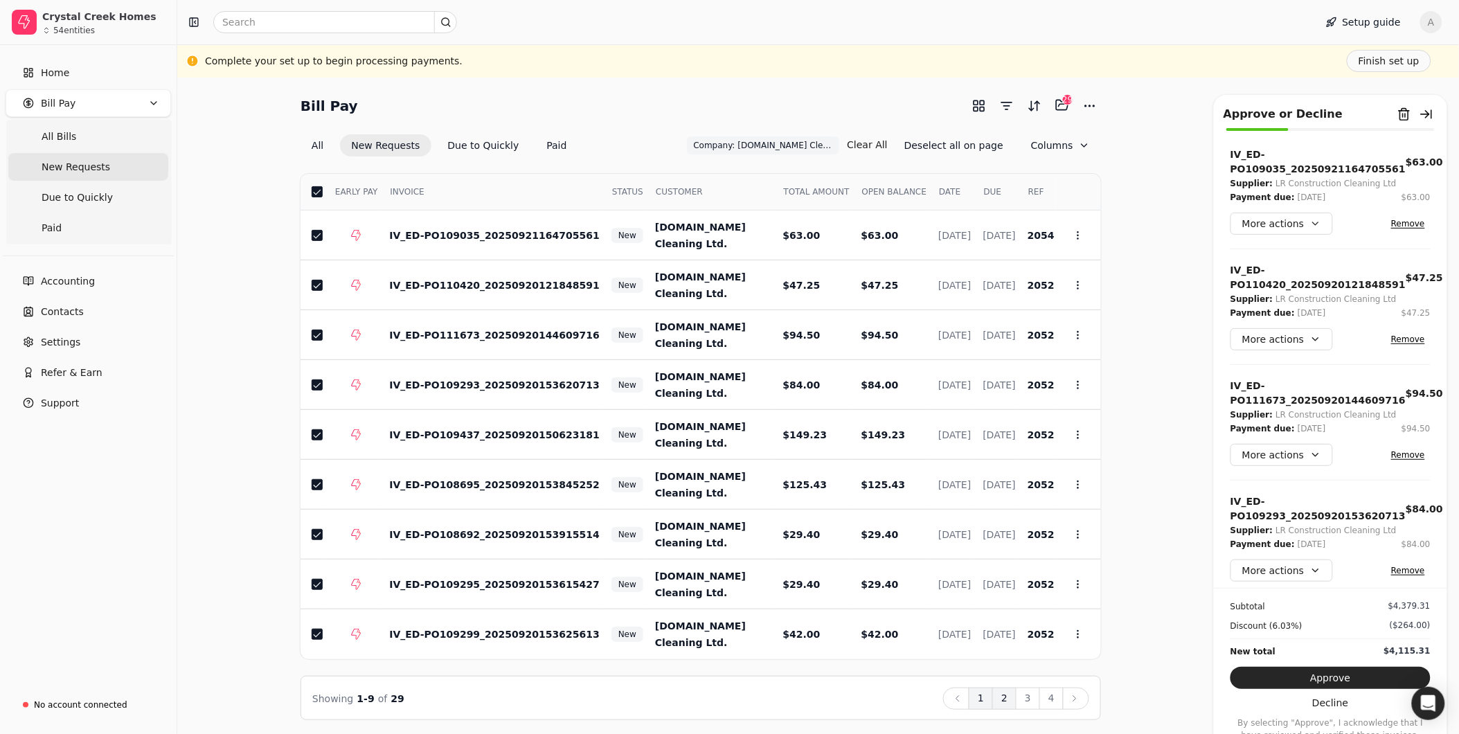
click at [1012, 702] on button "2" at bounding box center [1004, 699] width 24 height 22
click at [1033, 697] on button "3" at bounding box center [1028, 699] width 24 height 22
drag, startPoint x: 1048, startPoint y: 697, endPoint x: 1067, endPoint y: 683, distance: 23.7
click at [1048, 697] on button "4" at bounding box center [1051, 699] width 24 height 22
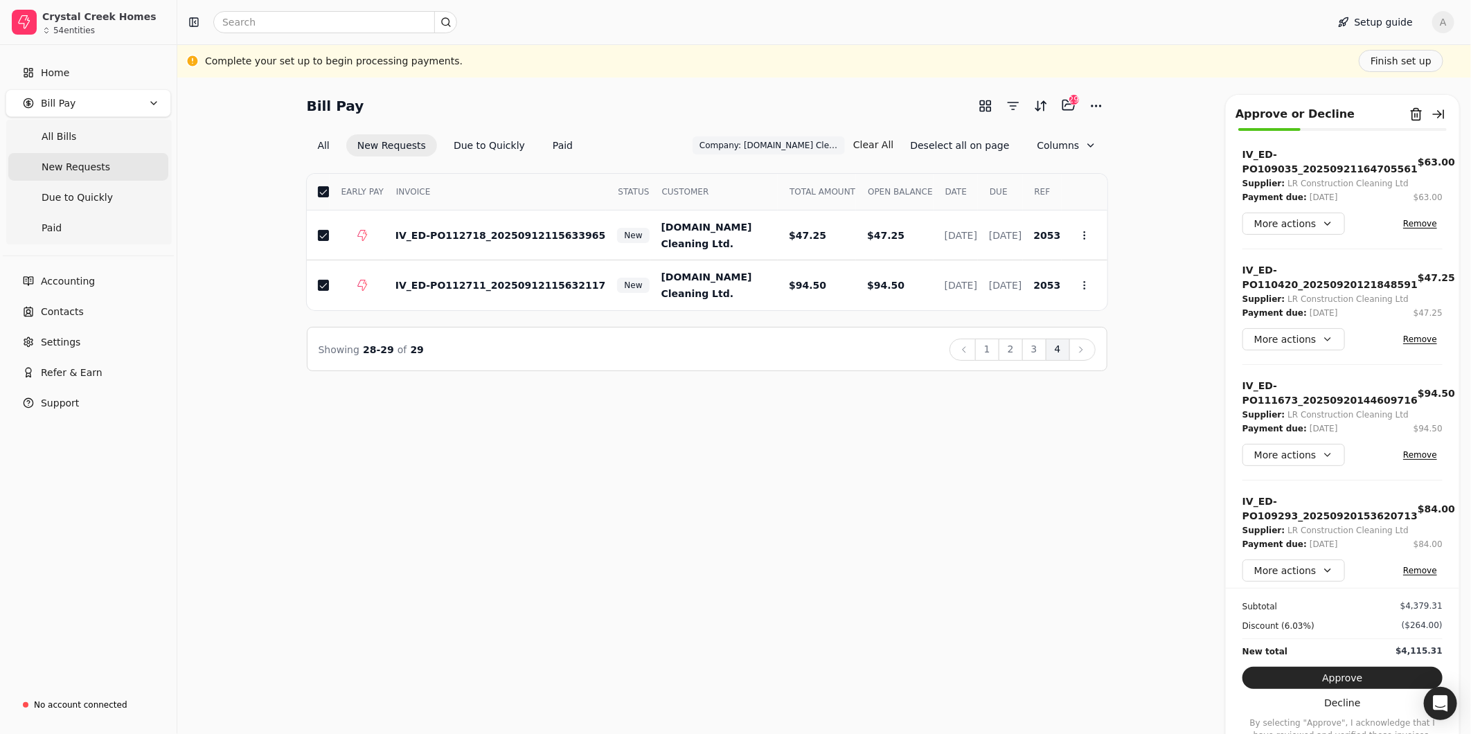
drag, startPoint x: 1355, startPoint y: 681, endPoint x: 1368, endPoint y: 666, distance: 19.7
click at [1356, 681] on button "Approve" at bounding box center [1342, 678] width 200 height 22
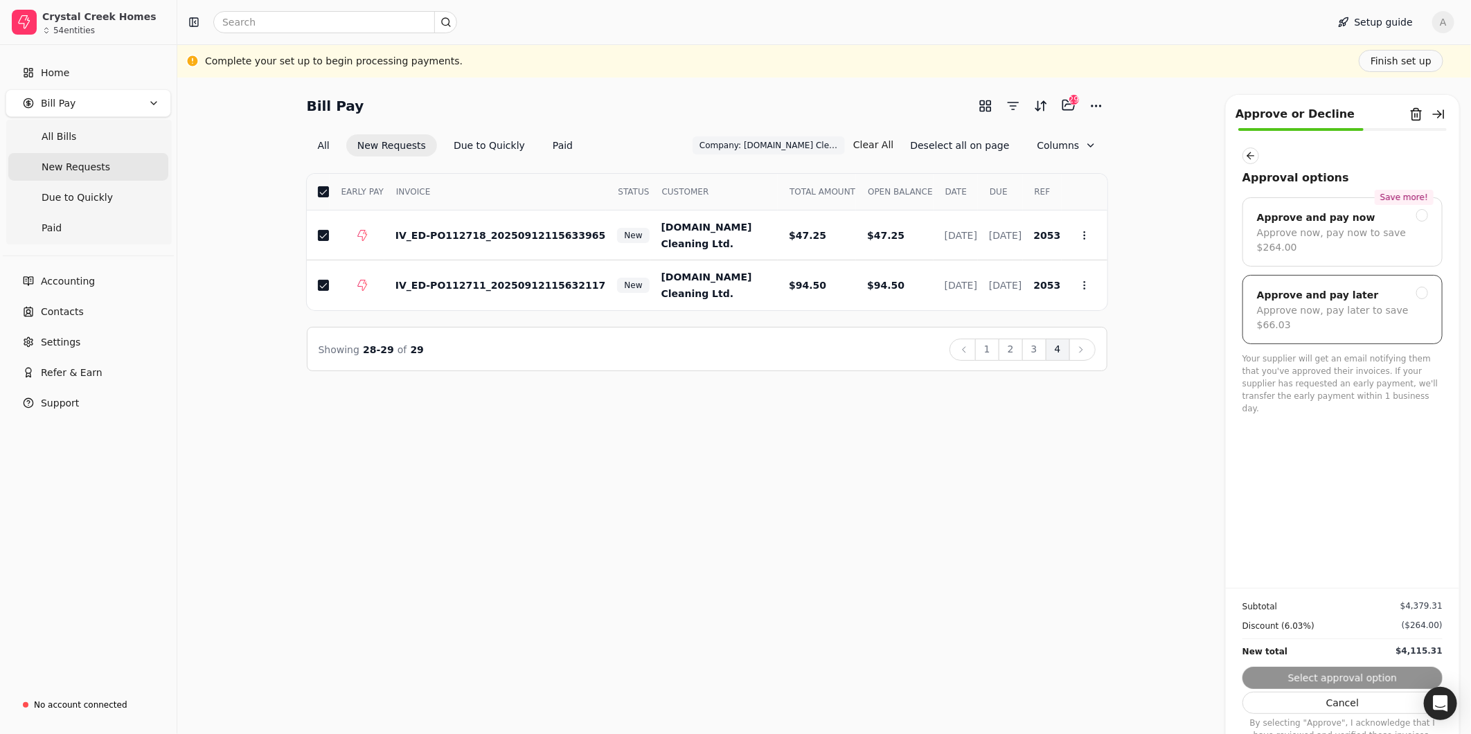
click at [1356, 303] on div "Approve now, pay later to save $66.03" at bounding box center [1342, 317] width 171 height 29
drag, startPoint x: 1354, startPoint y: 681, endPoint x: 1368, endPoint y: 675, distance: 15.5
click at [1356, 681] on button "Submit approval" at bounding box center [1342, 678] width 200 height 22
